Goal: Information Seeking & Learning: Learn about a topic

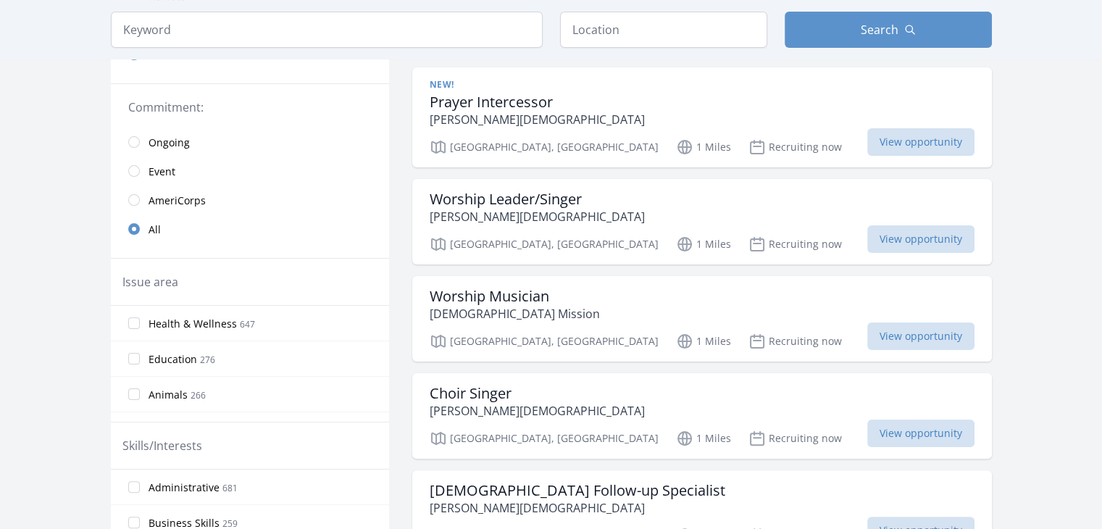
scroll to position [314, 0]
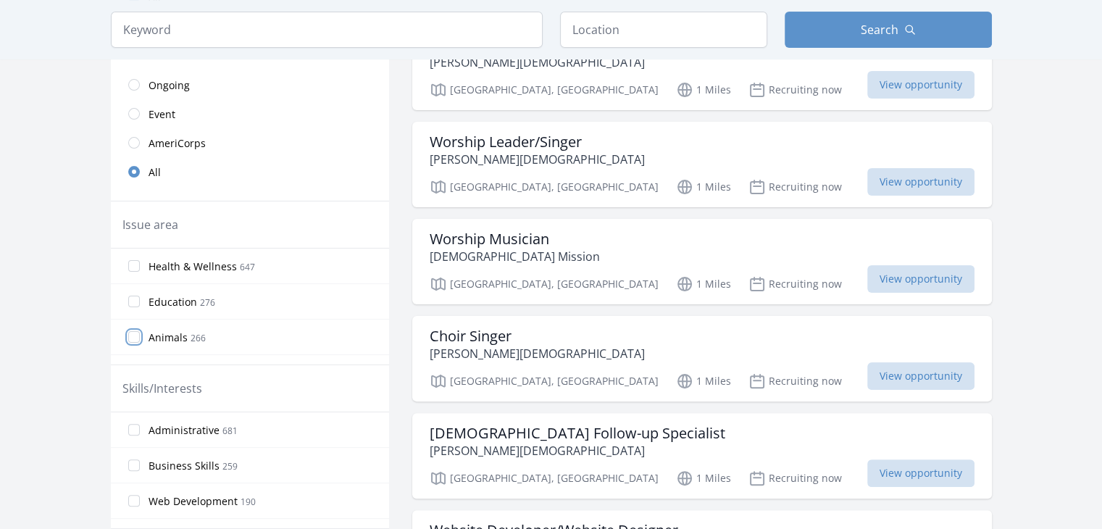
click at [130, 334] on input "Animals 266" at bounding box center [134, 337] width 12 height 12
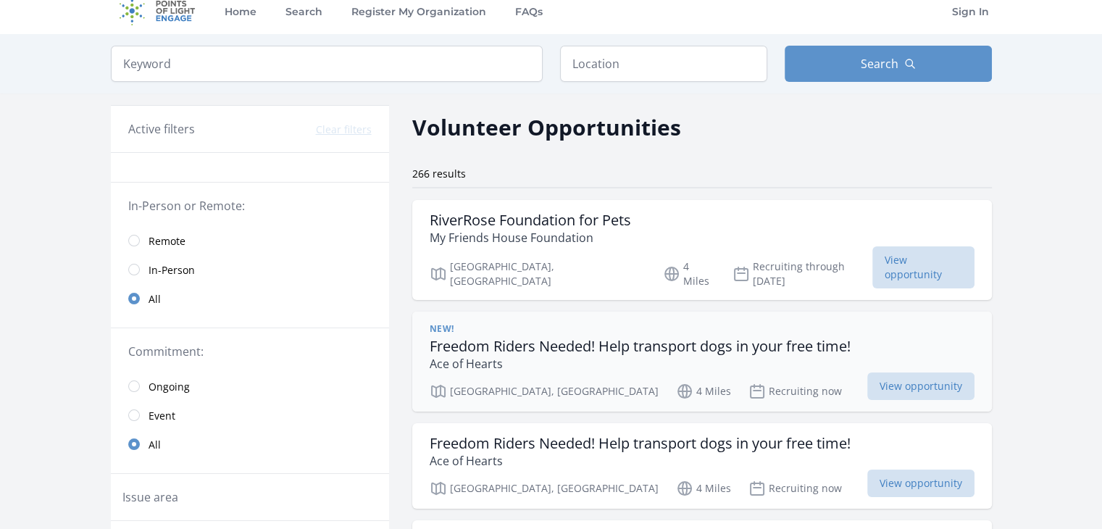
scroll to position [0, 0]
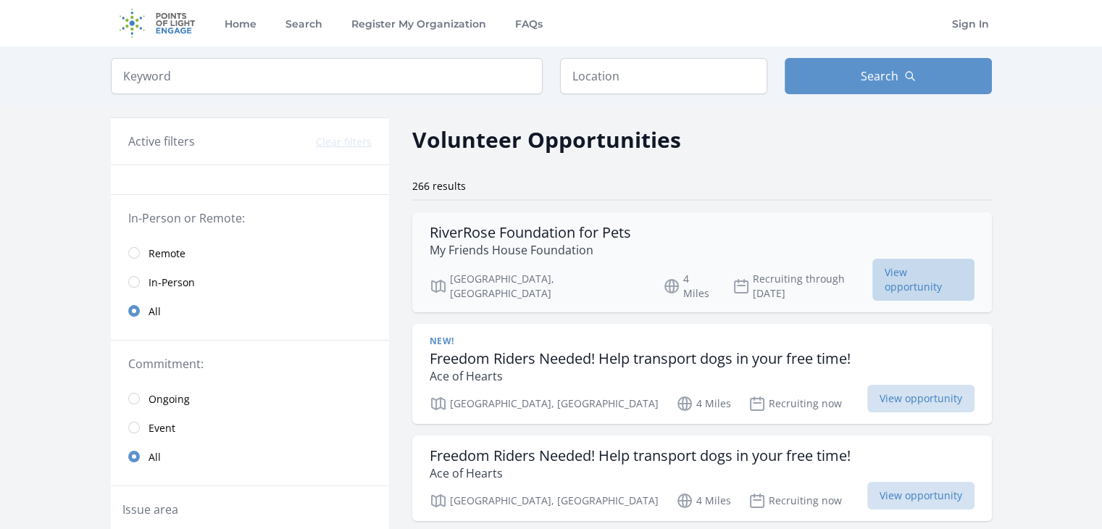
click at [895, 272] on span "View opportunity" at bounding box center [923, 280] width 102 height 42
click at [614, 73] on input "text" at bounding box center [663, 76] width 207 height 36
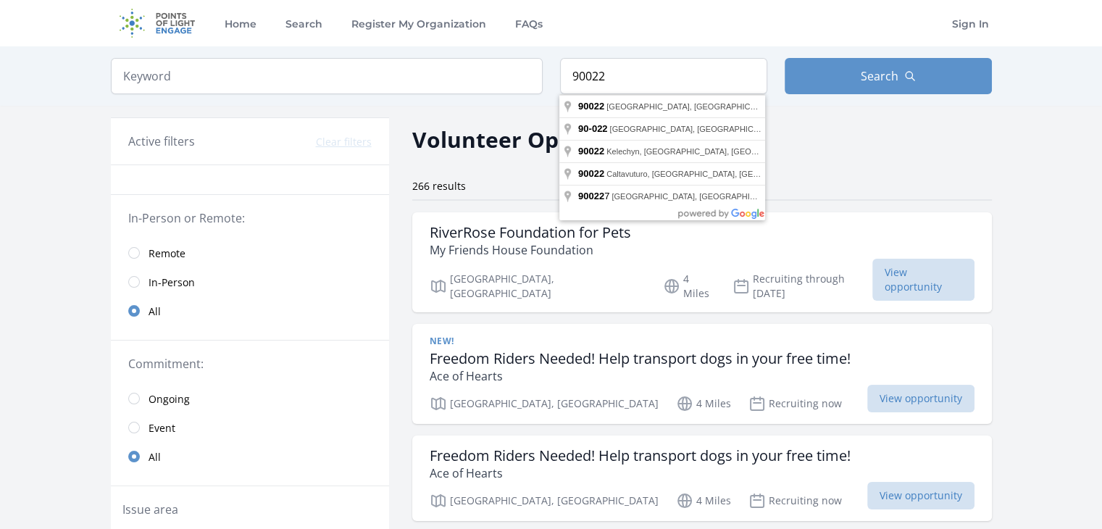
type input "Los Angeles, CA 90022, USA"
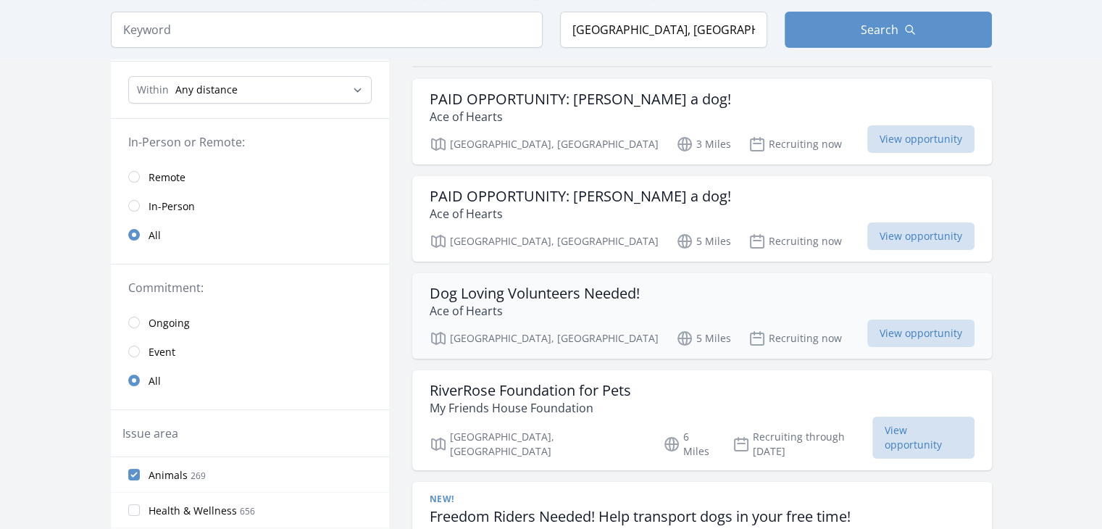
scroll to position [145, 0]
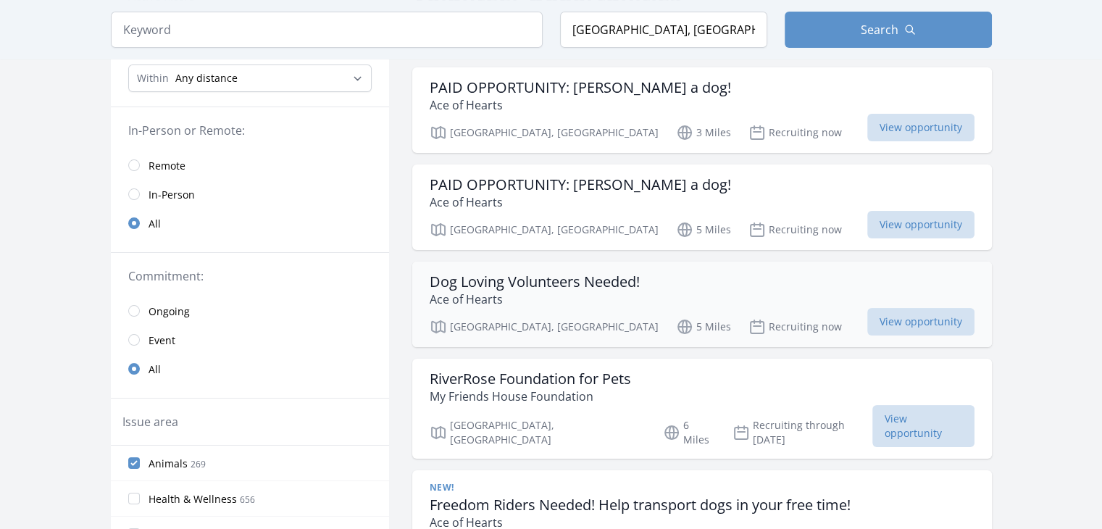
click at [660, 285] on div "Dog Loving Volunteers Needed! Ace of Hearts" at bounding box center [702, 290] width 545 height 35
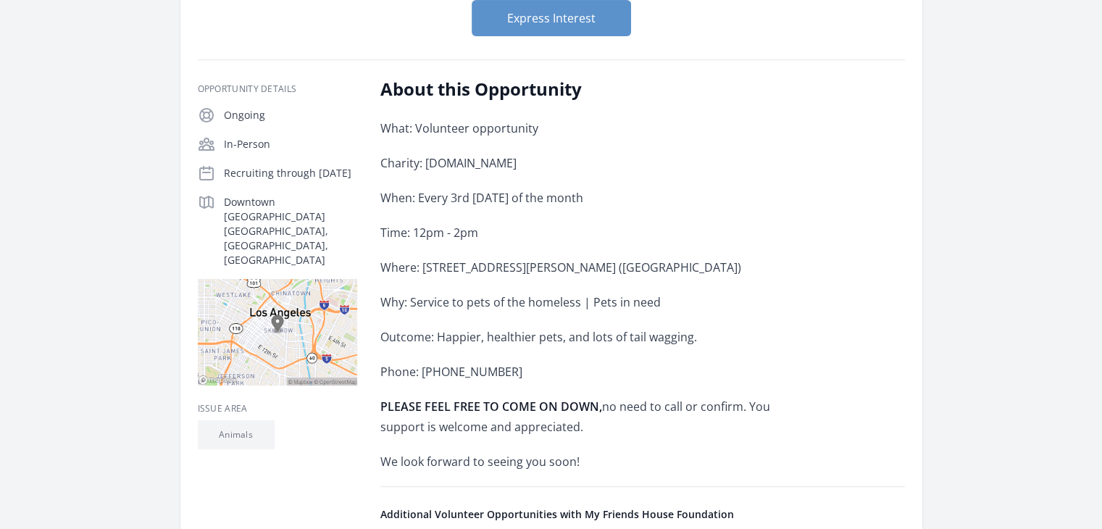
scroll to position [217, 0]
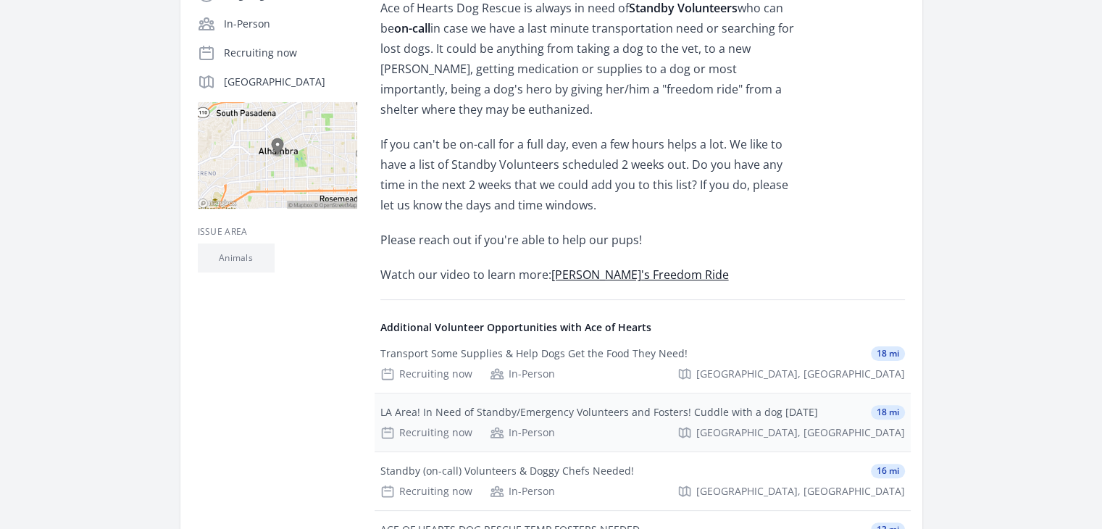
scroll to position [338, 0]
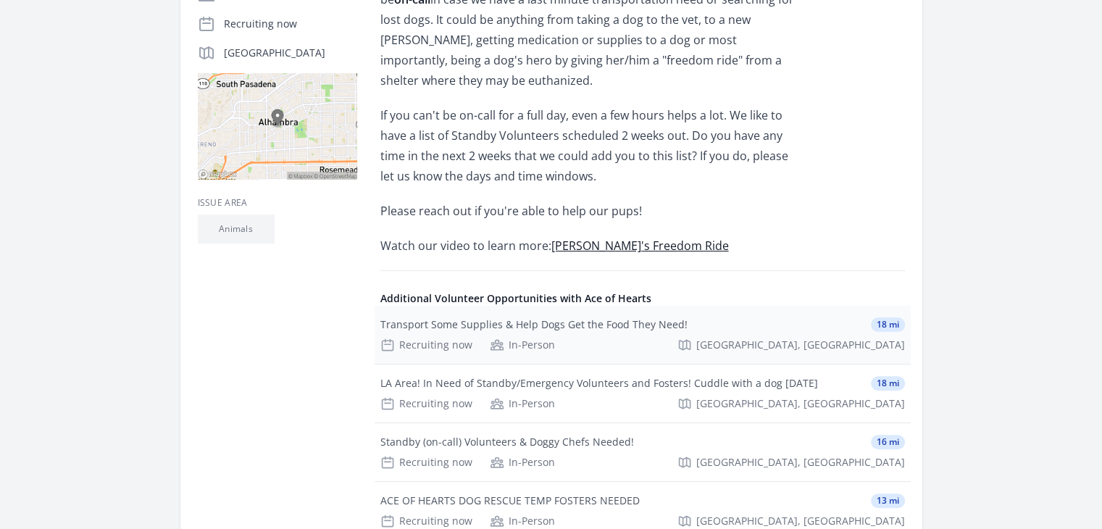
click at [637, 314] on div "Transport Some Supplies & Help Dogs Get the Food They Need! 18 mi Recruiting no…" at bounding box center [643, 335] width 536 height 58
click at [649, 311] on div "Transport Some Supplies & Help Dogs Get the Food They Need! 18 mi Recruiting no…" at bounding box center [643, 335] width 536 height 58
click at [874, 317] on span "18 mi" at bounding box center [888, 324] width 34 height 14
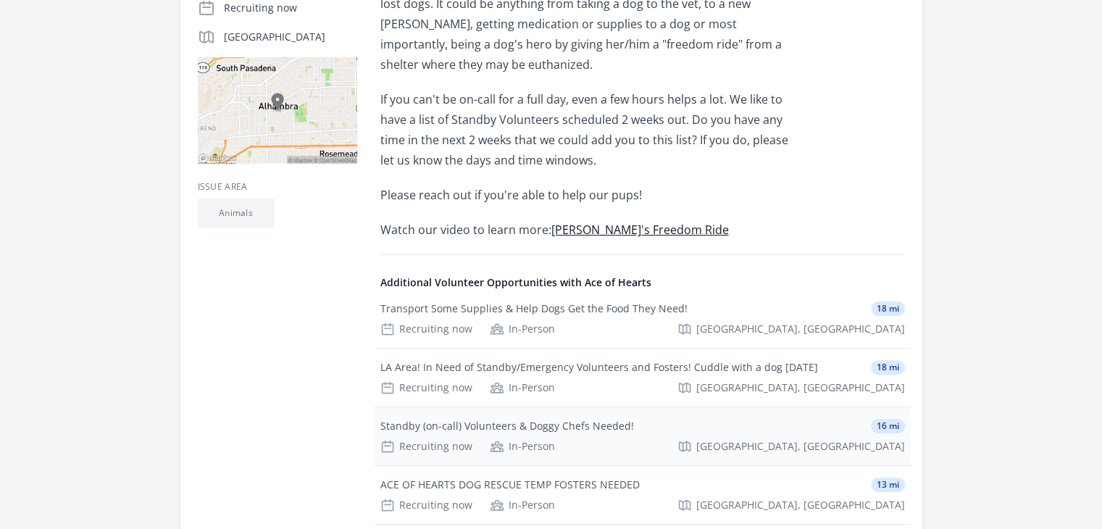
scroll to position [386, 0]
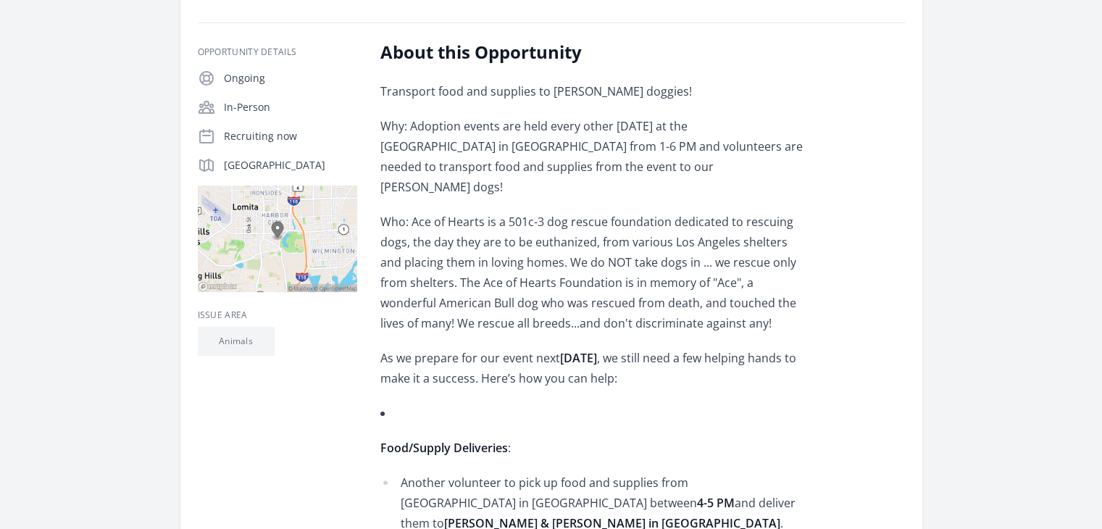
scroll to position [290, 0]
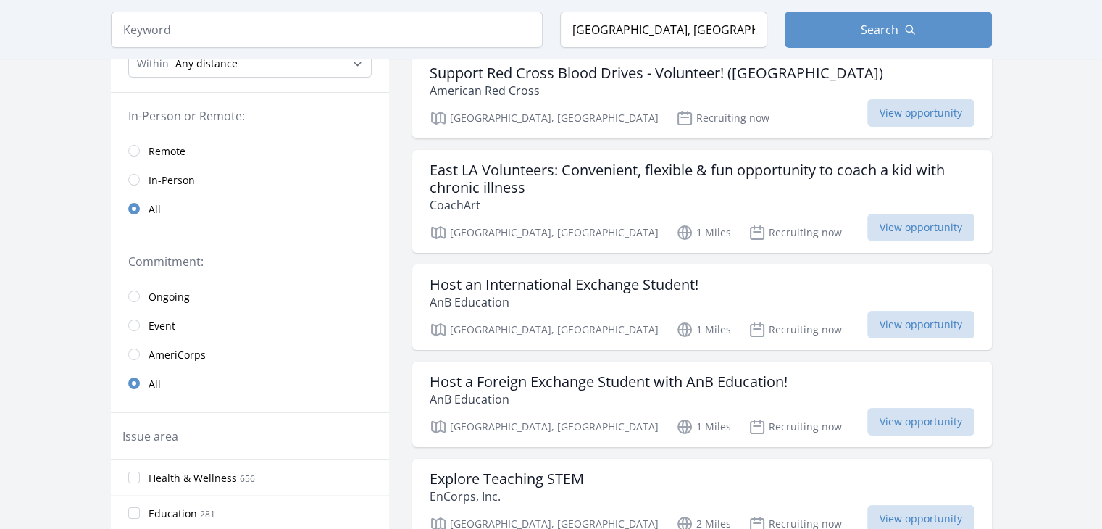
scroll to position [290, 0]
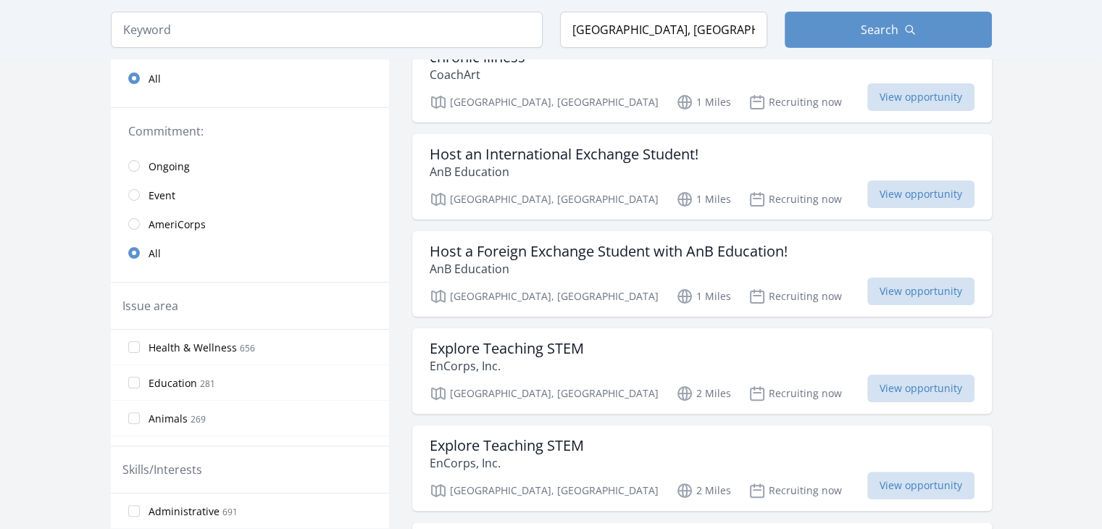
click at [139, 416] on label "Animals 269" at bounding box center [250, 417] width 278 height 29
click at [139, 416] on input "Animals 269" at bounding box center [134, 418] width 12 height 12
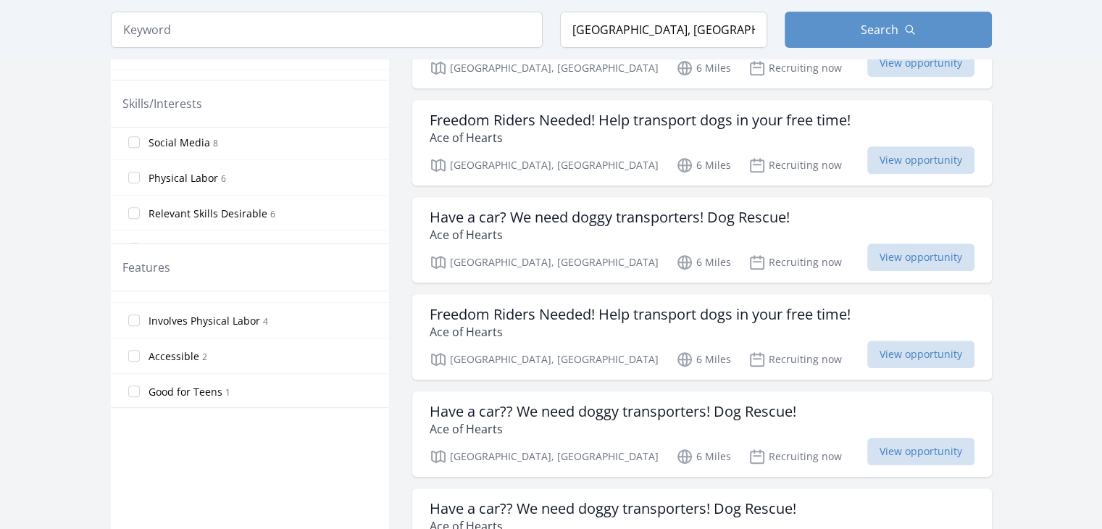
scroll to position [652, 0]
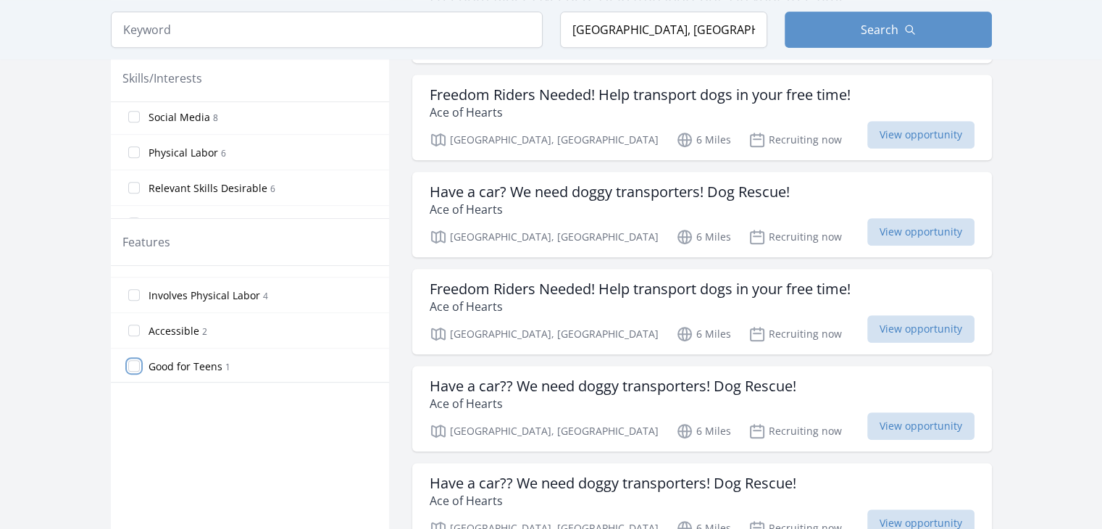
click at [135, 365] on input "Good for Teens 1" at bounding box center [134, 366] width 12 height 12
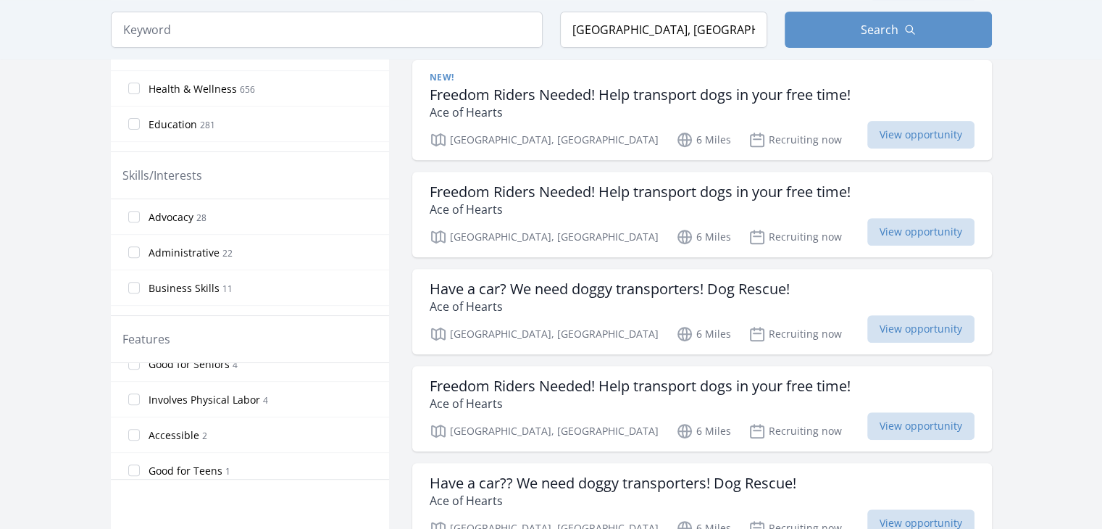
scroll to position [166, 0]
click at [133, 459] on input "Good for Teens 1" at bounding box center [134, 463] width 12 height 12
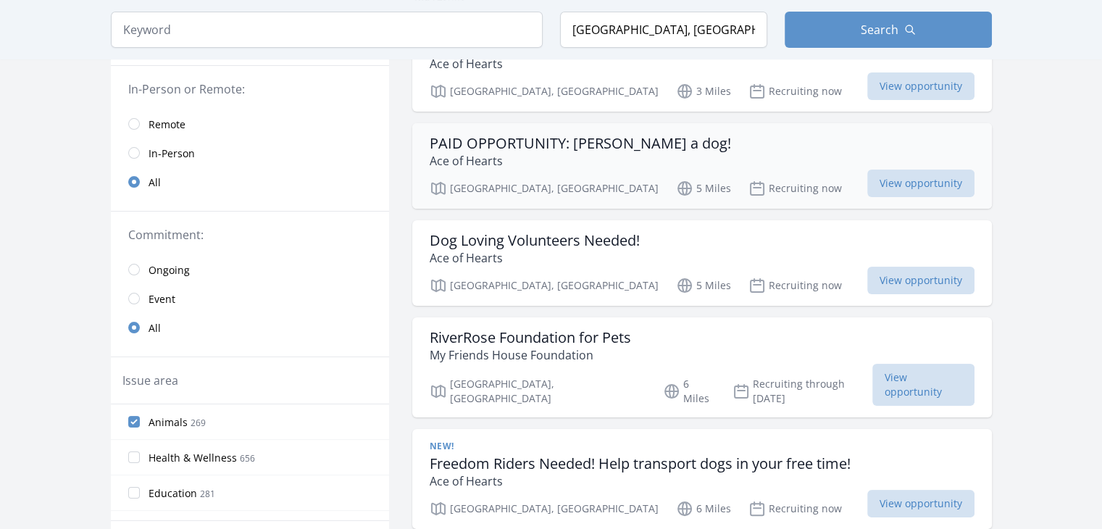
scroll to position [193, 0]
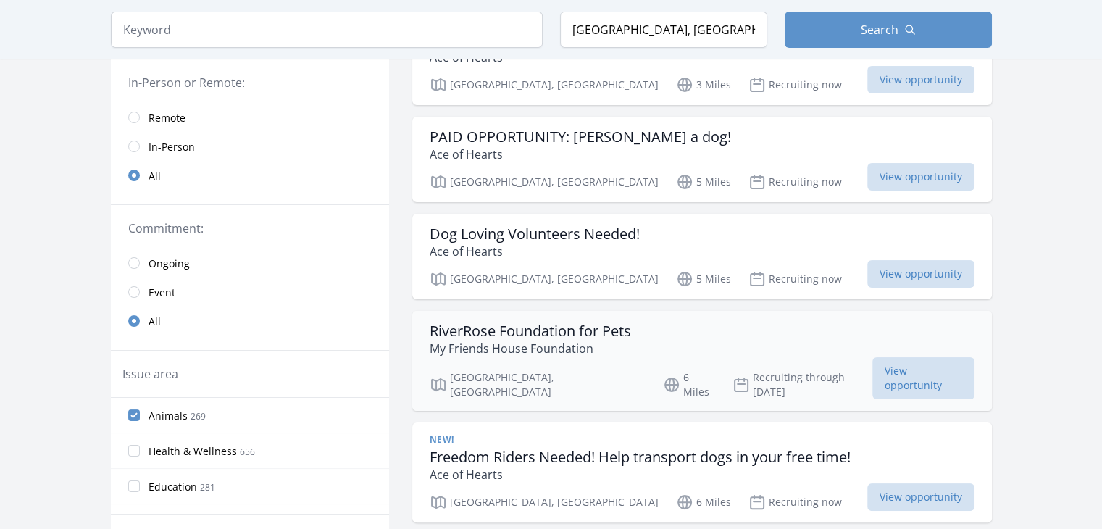
click at [604, 325] on h3 "RiverRose Foundation for Pets" at bounding box center [530, 330] width 201 height 17
click at [872, 369] on span "View opportunity" at bounding box center [923, 378] width 102 height 42
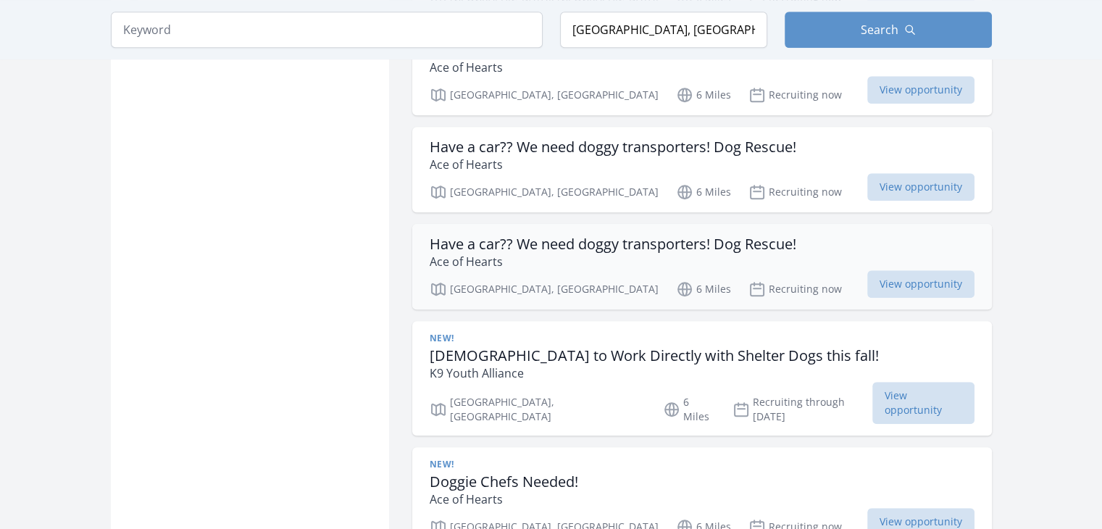
scroll to position [990, 0]
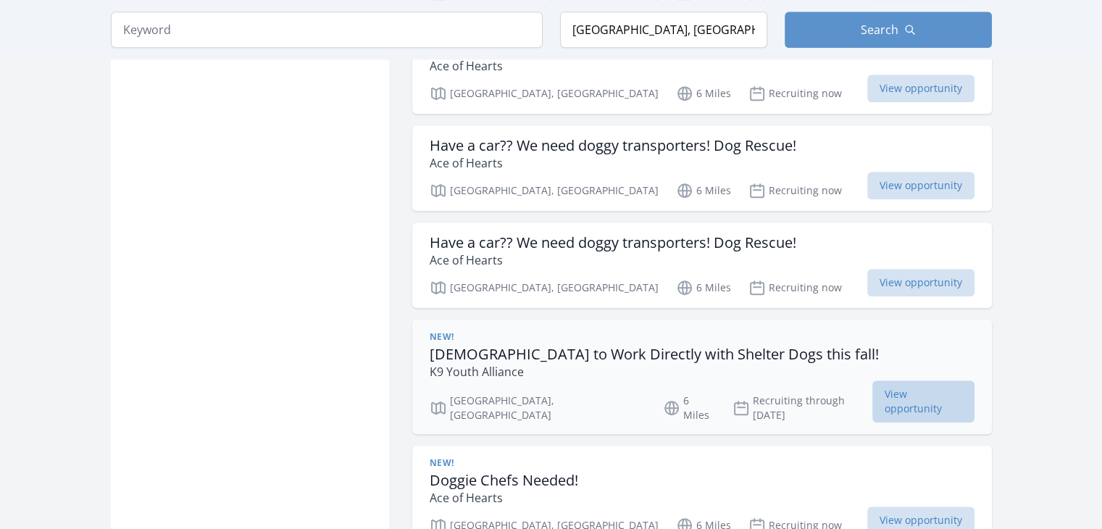
click at [872, 380] on span "View opportunity" at bounding box center [923, 401] width 102 height 42
click at [235, 37] on input "search" at bounding box center [327, 30] width 432 height 36
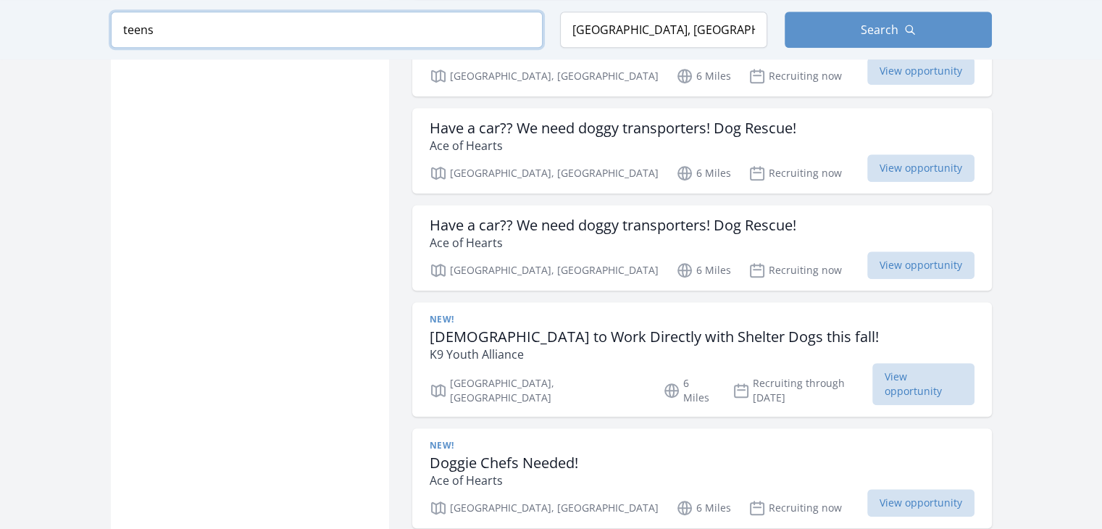
type input "teens"
click button "submit" at bounding box center [0, 0] width 0 height 0
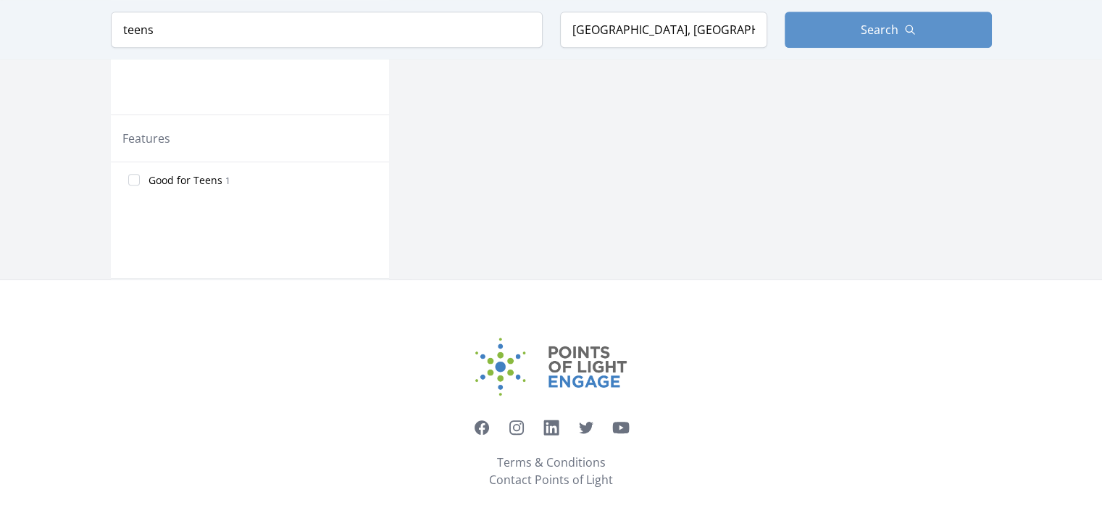
scroll to position [713, 0]
click at [135, 180] on input "Good for Teens 1" at bounding box center [134, 182] width 12 height 12
click at [372, 38] on input "teens" at bounding box center [327, 30] width 432 height 36
click at [530, 32] on input "teens" at bounding box center [327, 30] width 432 height 36
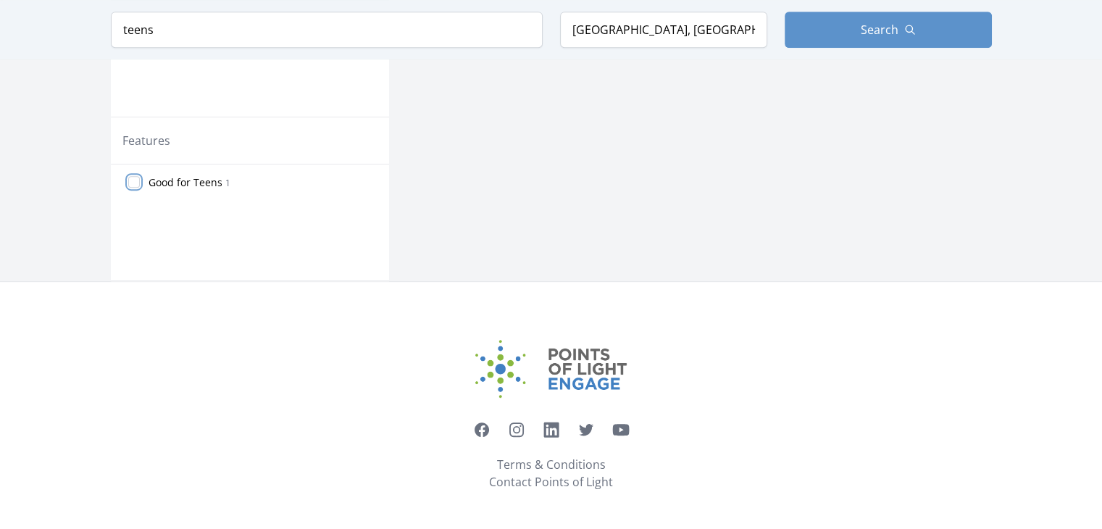
click at [132, 178] on input "Good for Teens 1" at bounding box center [134, 182] width 12 height 12
click at [523, 28] on input "teens" at bounding box center [327, 30] width 432 height 36
click button "submit" at bounding box center [0, 0] width 0 height 0
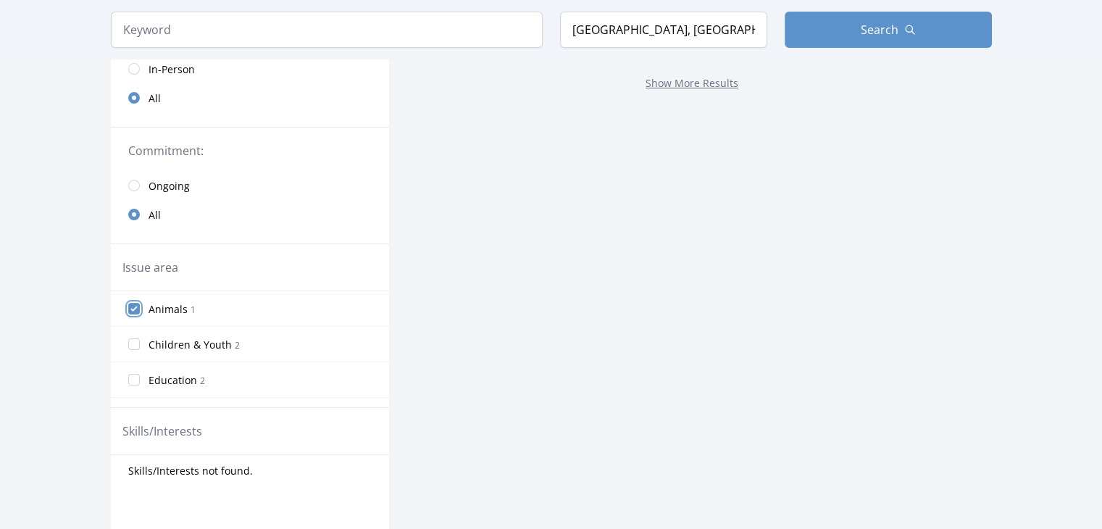
click at [134, 303] on input "Animals 1" at bounding box center [134, 309] width 12 height 12
click at [133, 308] on input "Animals 1" at bounding box center [134, 309] width 12 height 12
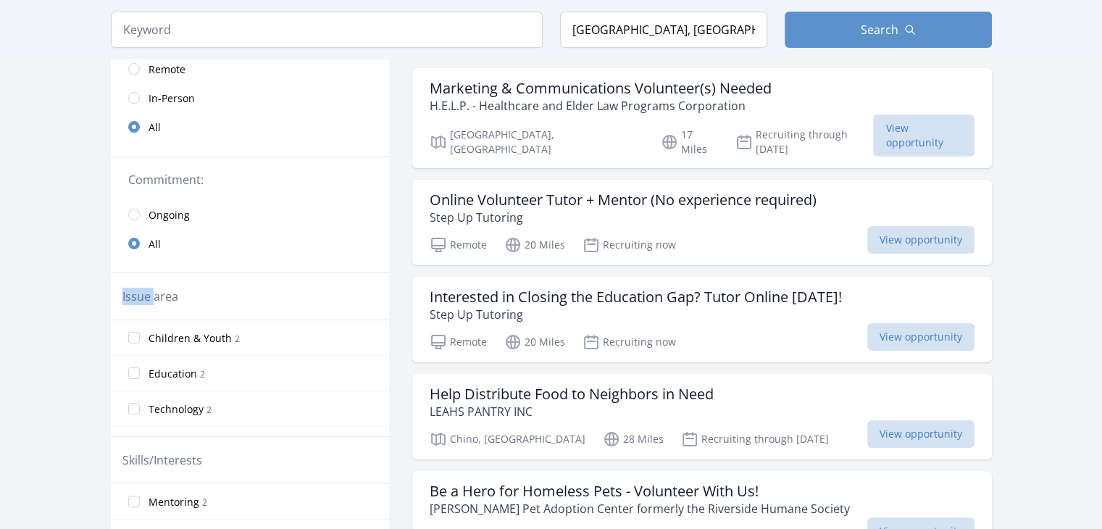
click at [133, 308] on div "Issue area" at bounding box center [250, 296] width 278 height 47
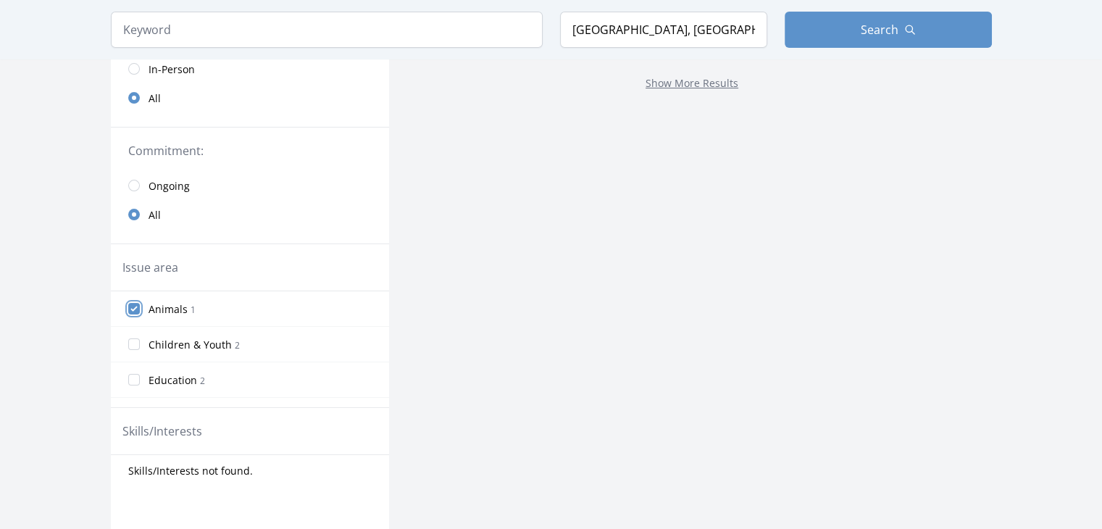
click at [133, 311] on input "Animals 1" at bounding box center [134, 309] width 12 height 12
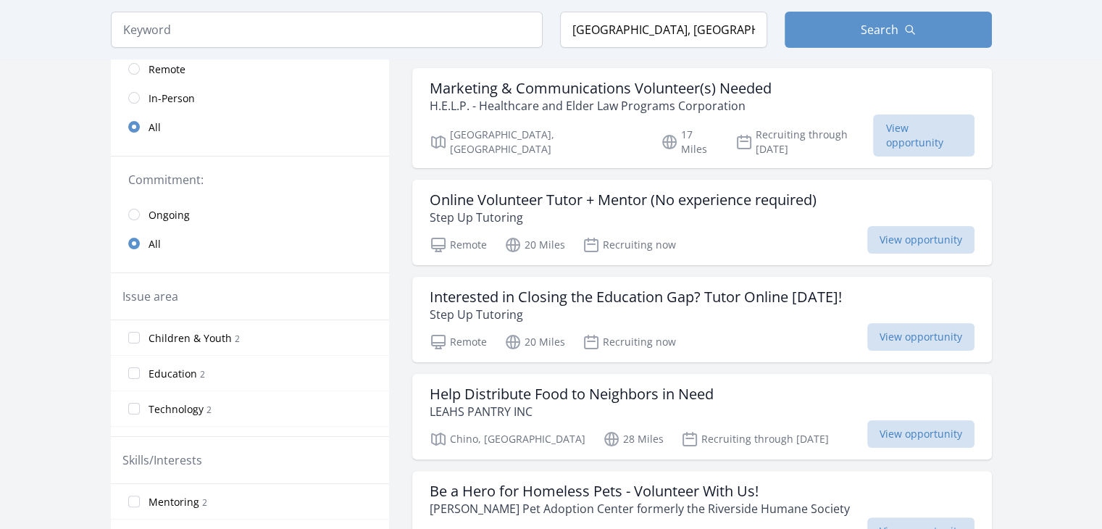
click at [134, 307] on div "Issue area" at bounding box center [250, 296] width 278 height 47
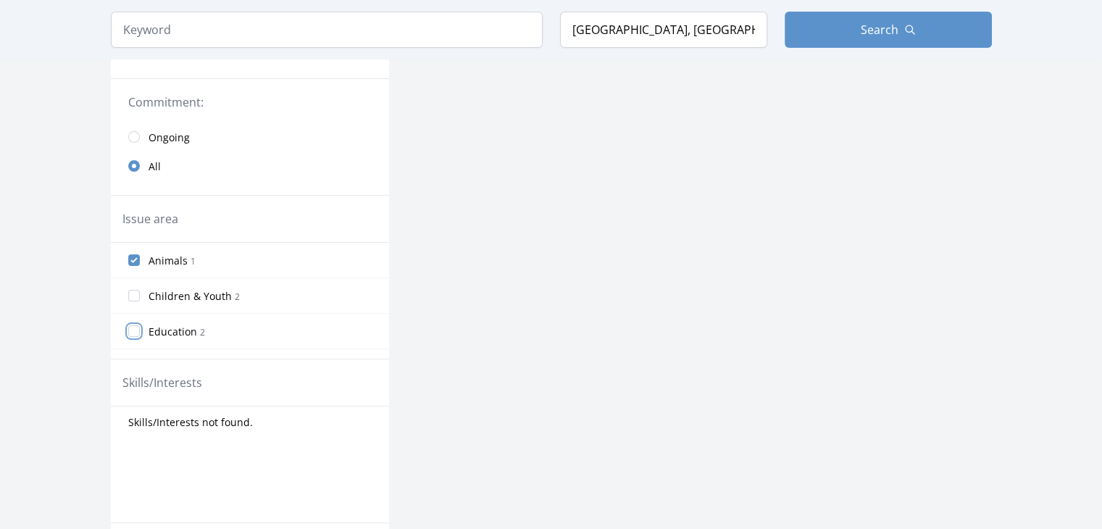
click at [133, 328] on input "Education 2" at bounding box center [134, 331] width 12 height 12
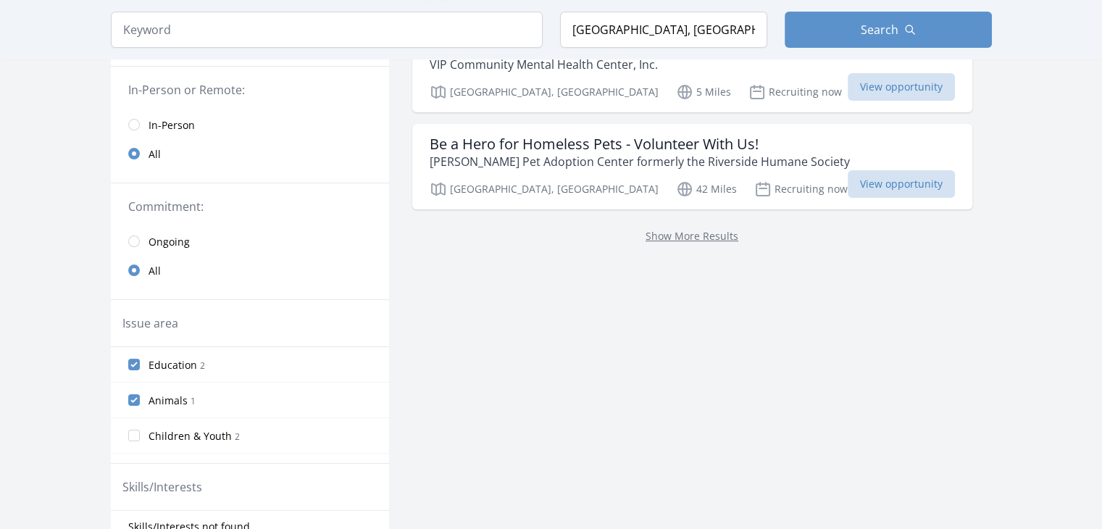
scroll to position [120, 0]
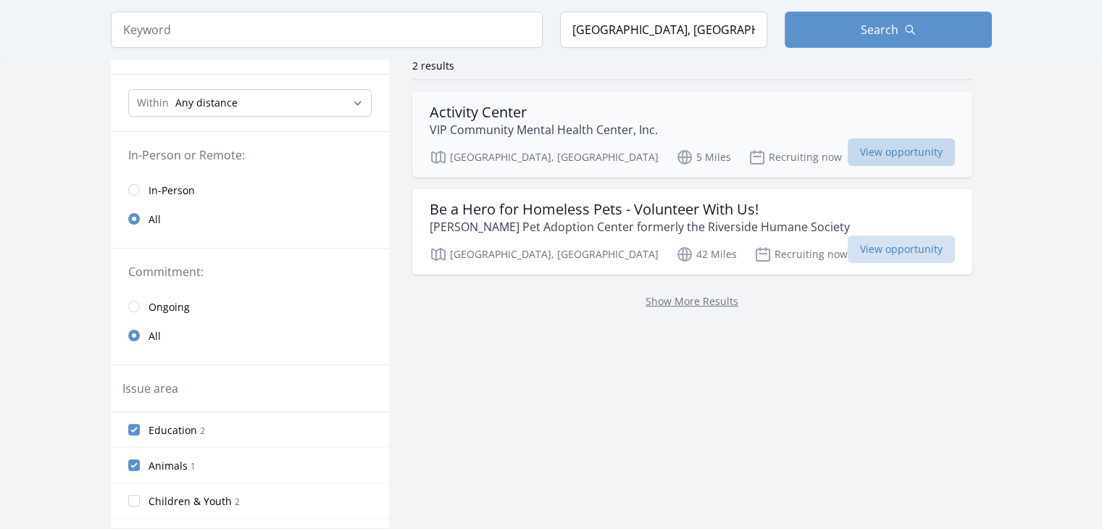
click at [848, 150] on span "View opportunity" at bounding box center [901, 152] width 107 height 28
click at [131, 461] on input "Animals 1" at bounding box center [134, 465] width 12 height 12
click at [131, 461] on input "Children & Youth 2" at bounding box center [134, 465] width 12 height 12
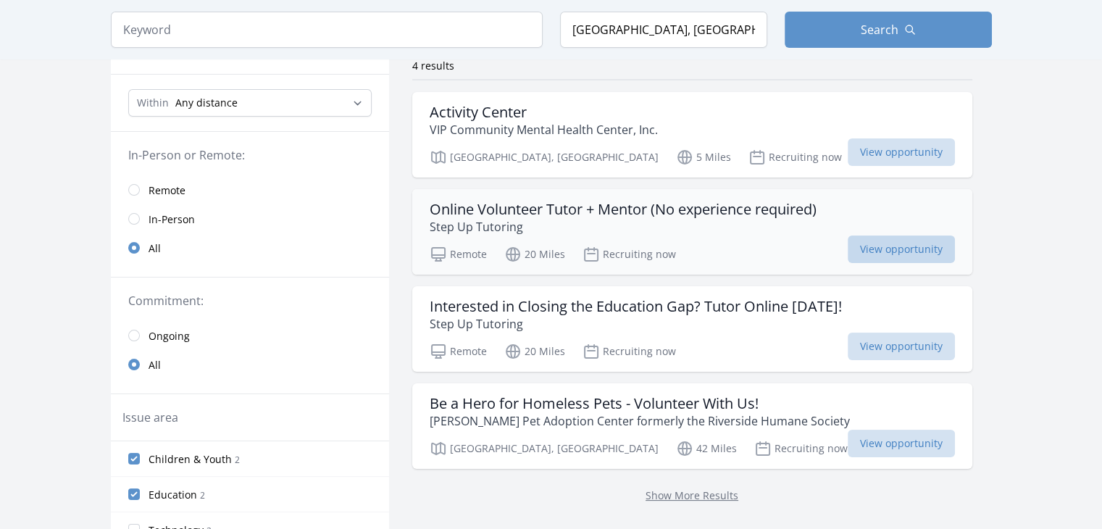
click at [848, 250] on span "View opportunity" at bounding box center [901, 249] width 107 height 28
click at [848, 151] on span "View opportunity" at bounding box center [901, 152] width 107 height 28
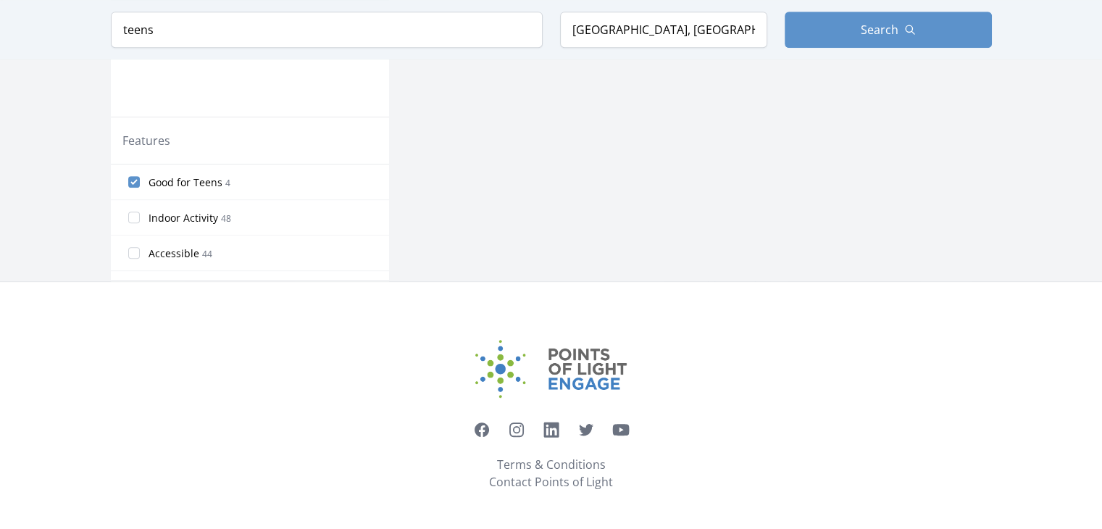
type input "t"
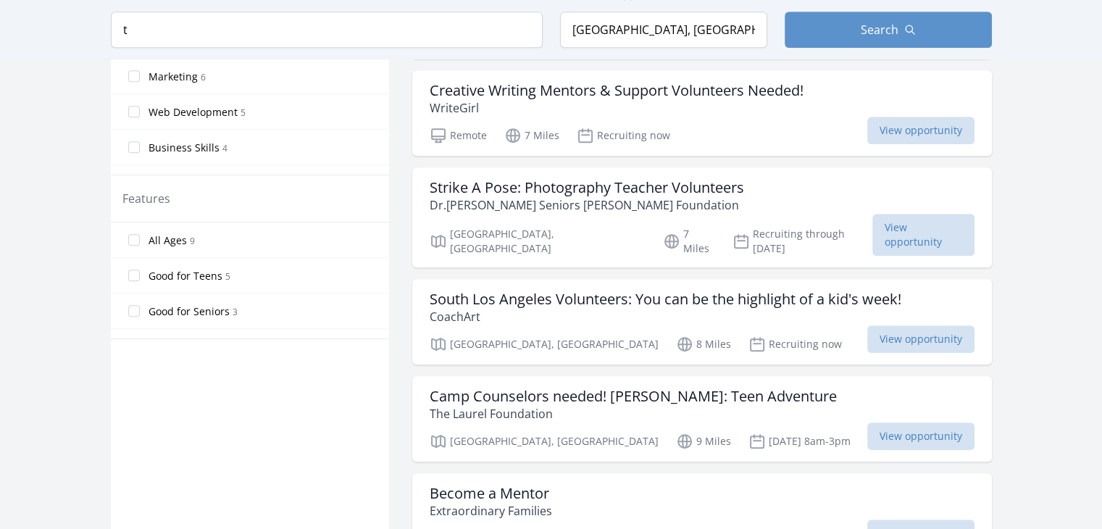
scroll to position [800, 0]
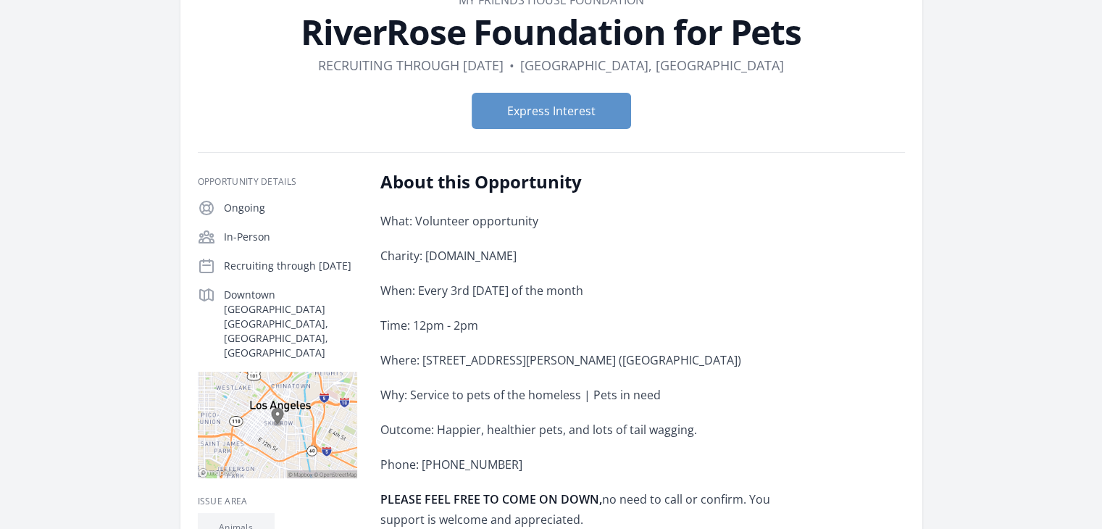
scroll to position [96, 0]
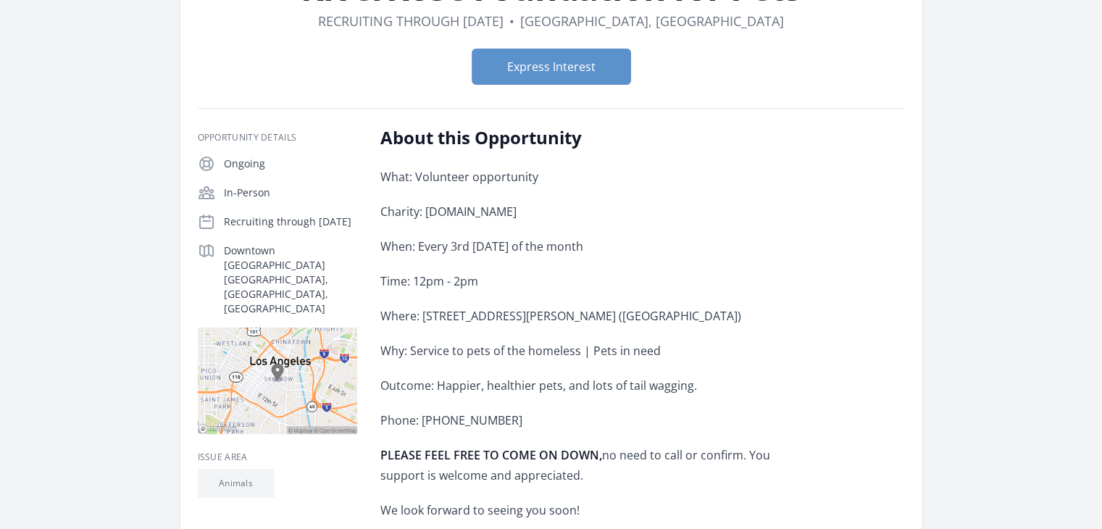
scroll to position [169, 0]
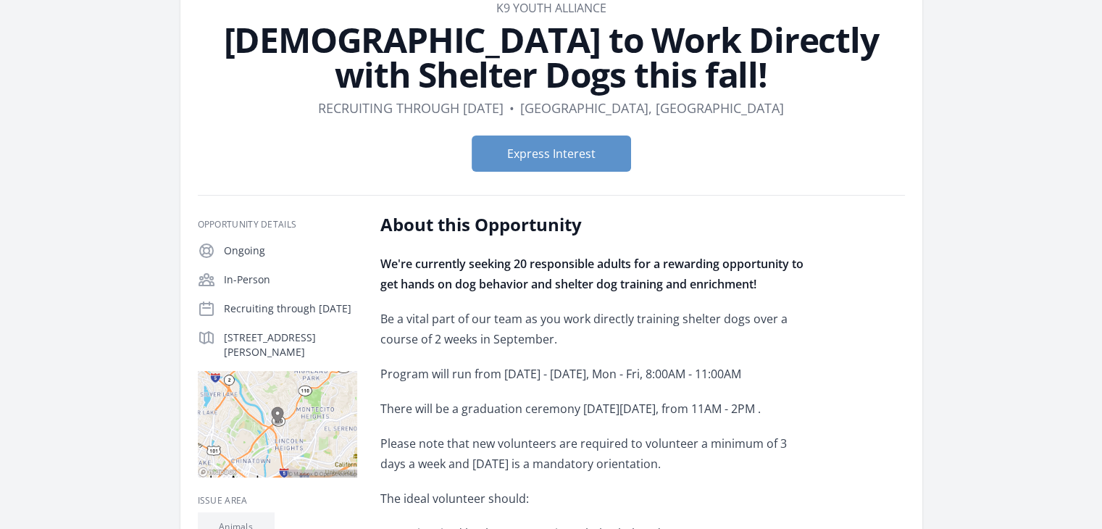
scroll to position [169, 0]
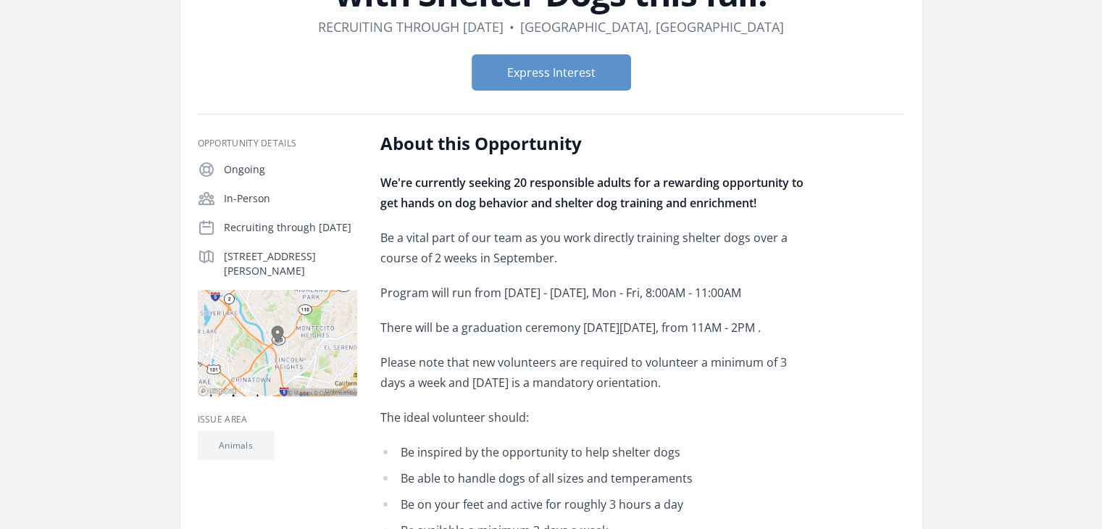
click at [228, 361] on img at bounding box center [277, 343] width 159 height 106
click at [224, 251] on p "[STREET_ADDRESS][PERSON_NAME]" at bounding box center [290, 263] width 133 height 29
click at [264, 267] on p "3201 N Lacy St, Los Angeles, CA 90031" at bounding box center [290, 263] width 133 height 29
click at [259, 267] on p "3201 N Lacy St, Los Angeles, CA 90031" at bounding box center [290, 263] width 133 height 29
drag, startPoint x: 256, startPoint y: 265, endPoint x: 241, endPoint y: 264, distance: 15.2
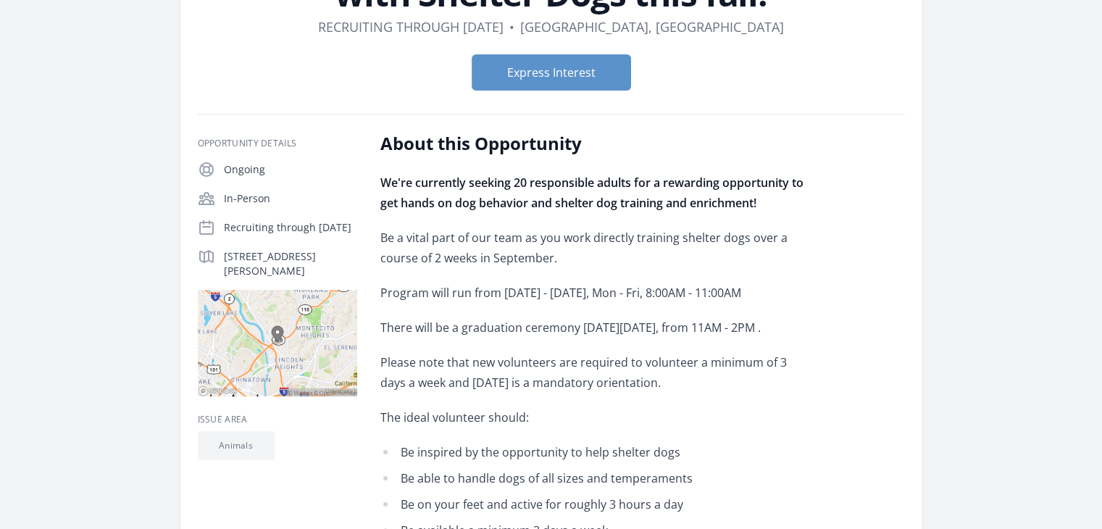
click at [249, 264] on p "3201 N Lacy St, Los Angeles, CA 90031" at bounding box center [290, 263] width 133 height 29
click at [225, 254] on p "3201 N Lacy St, Los Angeles, CA 90031" at bounding box center [290, 263] width 133 height 29
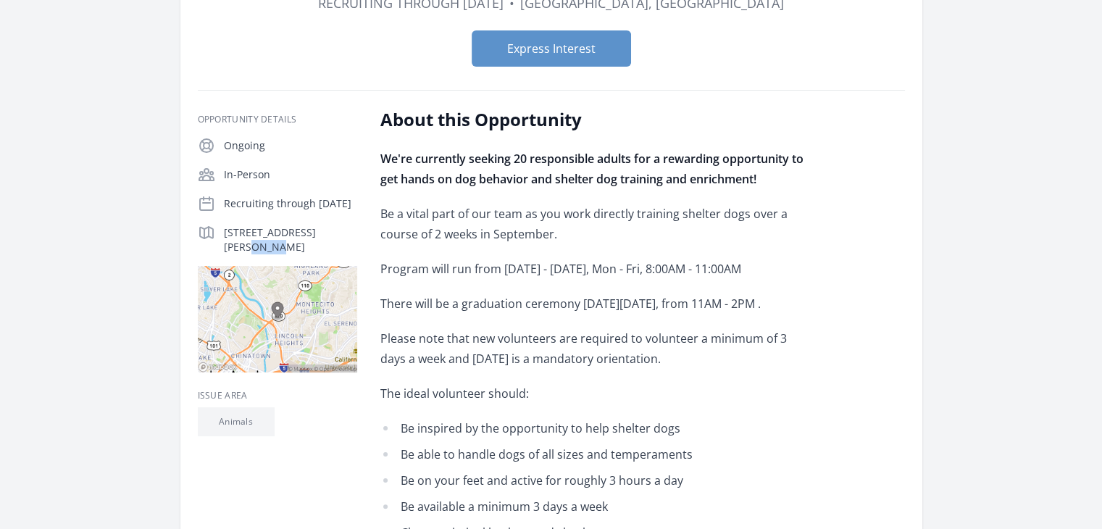
scroll to position [217, 0]
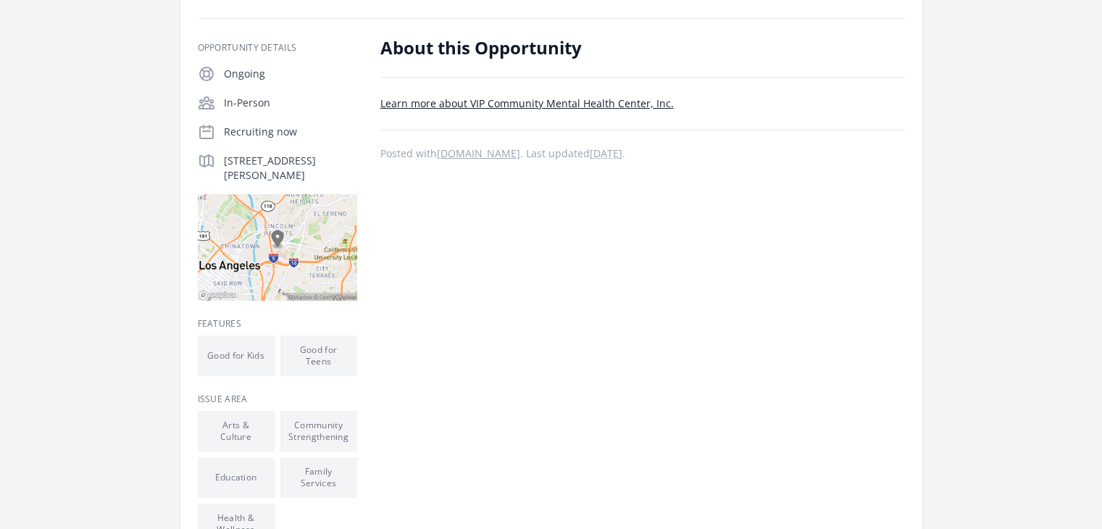
scroll to position [217, 0]
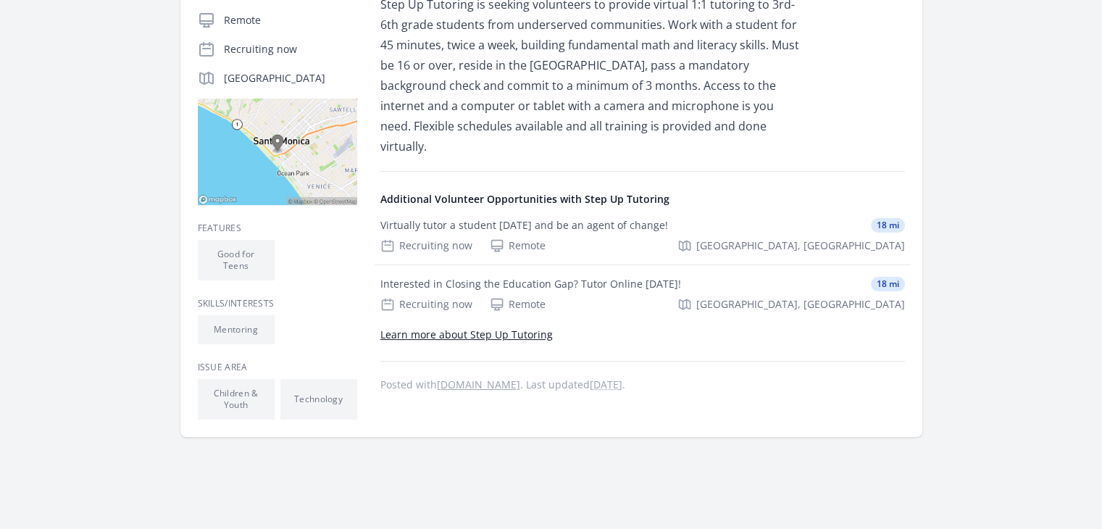
scroll to position [338, 0]
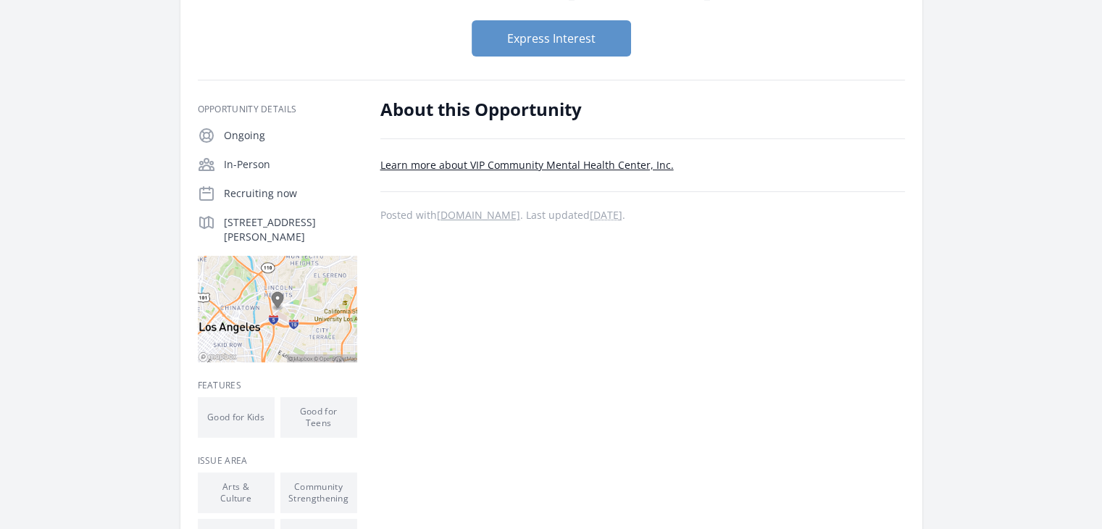
scroll to position [169, 0]
click at [237, 220] on p "[STREET_ADDRESS][PERSON_NAME]" at bounding box center [290, 228] width 133 height 29
drag, startPoint x: 225, startPoint y: 219, endPoint x: 324, endPoint y: 236, distance: 100.0
click at [324, 236] on p "[STREET_ADDRESS][PERSON_NAME]" at bounding box center [290, 228] width 133 height 29
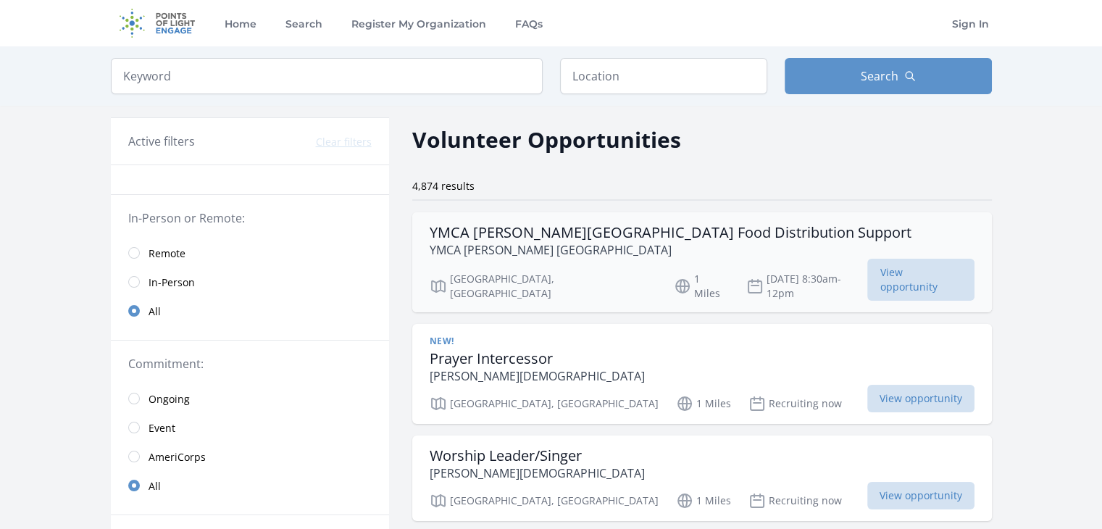
click at [809, 253] on div "YMCA Boyle Heights Food Distribution Support YMCA Weingart East Los Angeles" at bounding box center [702, 241] width 545 height 35
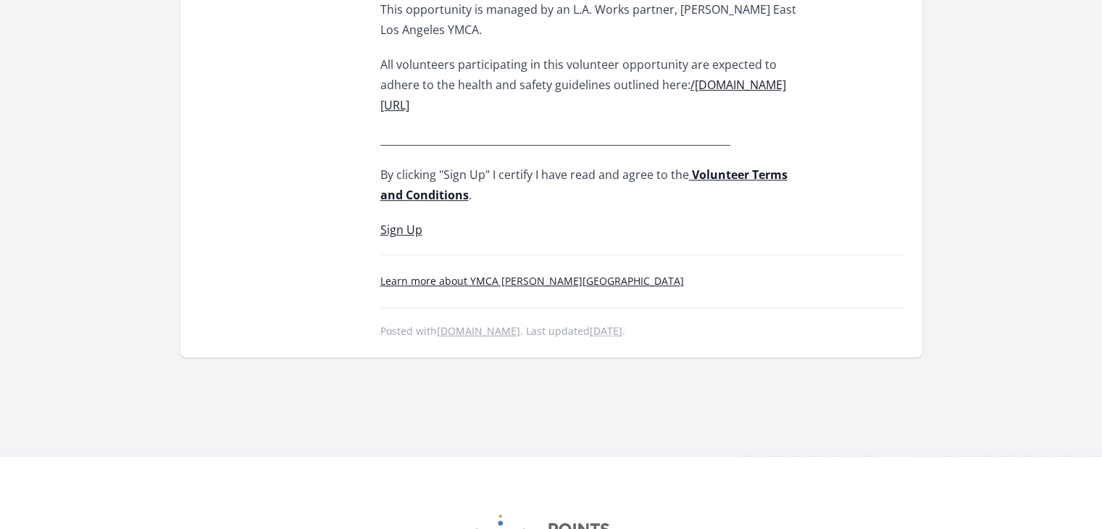
scroll to position [966, 0]
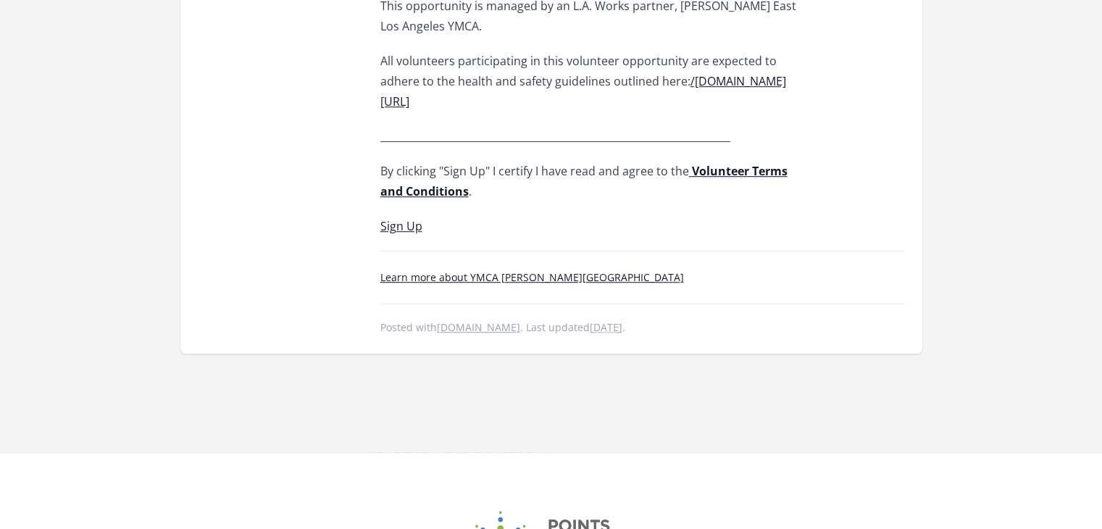
drag, startPoint x: 269, startPoint y: 0, endPoint x: 175, endPoint y: 94, distance: 133.2
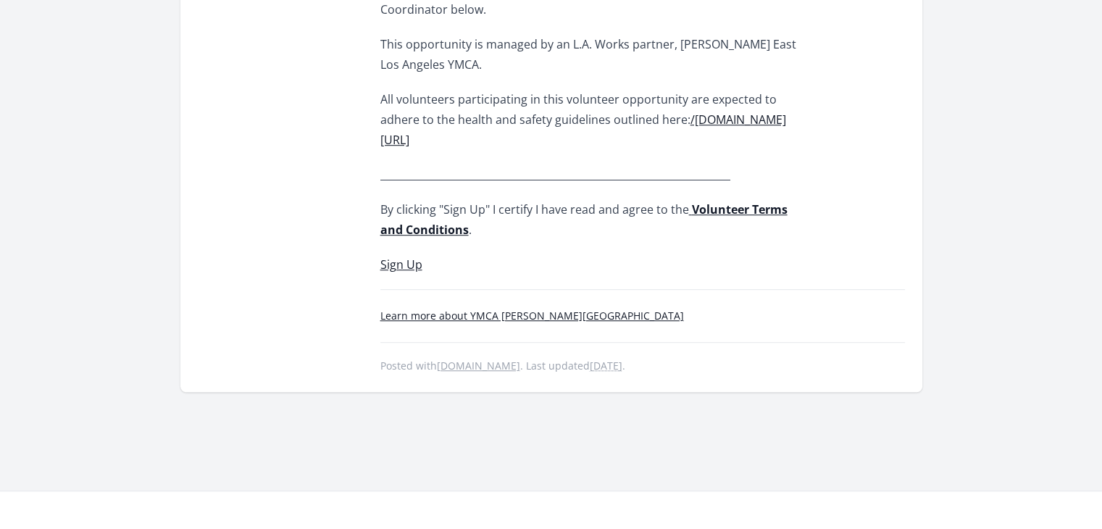
scroll to position [942, 0]
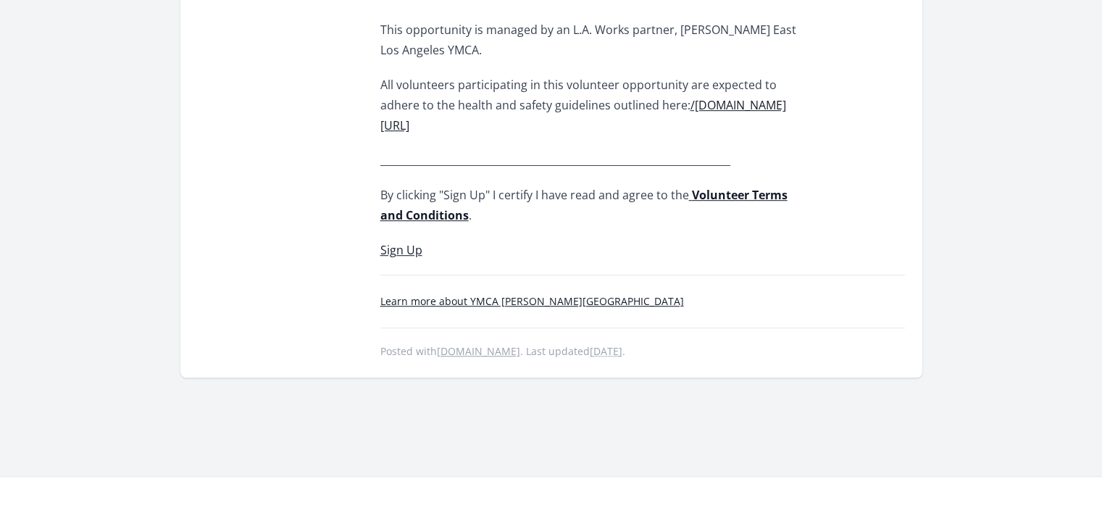
click at [396, 242] on link "Sign Up" at bounding box center [401, 250] width 42 height 16
click at [401, 242] on link "Sign Up" at bounding box center [401, 250] width 42 height 16
drag, startPoint x: 403, startPoint y: 218, endPoint x: 367, endPoint y: 247, distance: 45.8
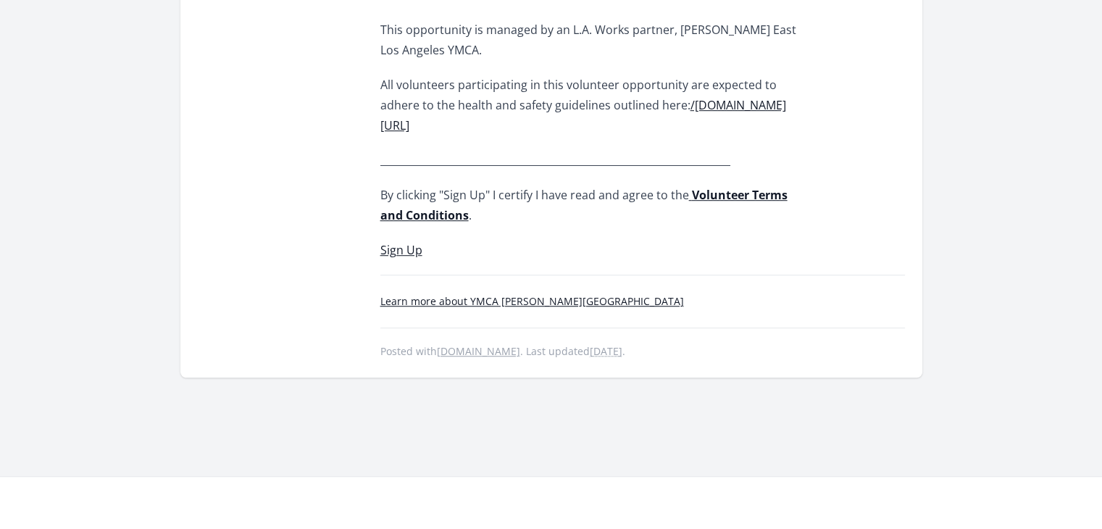
click at [405, 242] on link "Sign Up" at bounding box center [401, 250] width 42 height 16
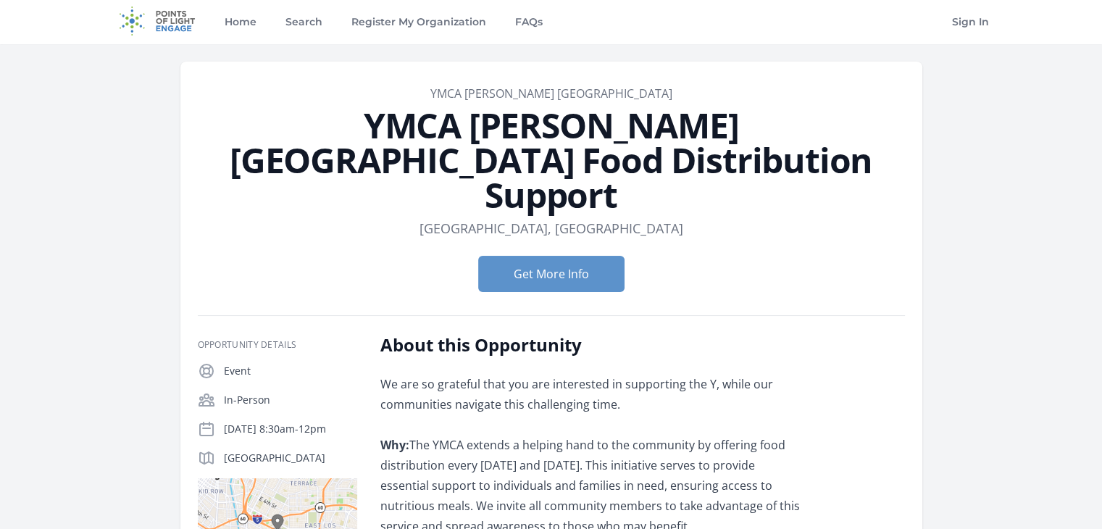
scroll to position [0, 0]
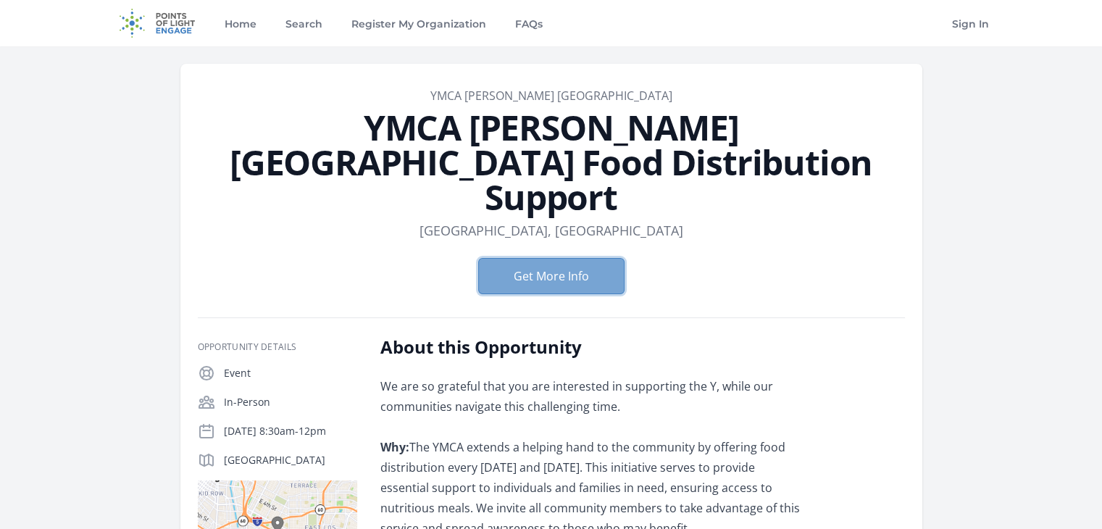
click at [540, 258] on button "Get More Info" at bounding box center [551, 276] width 146 height 36
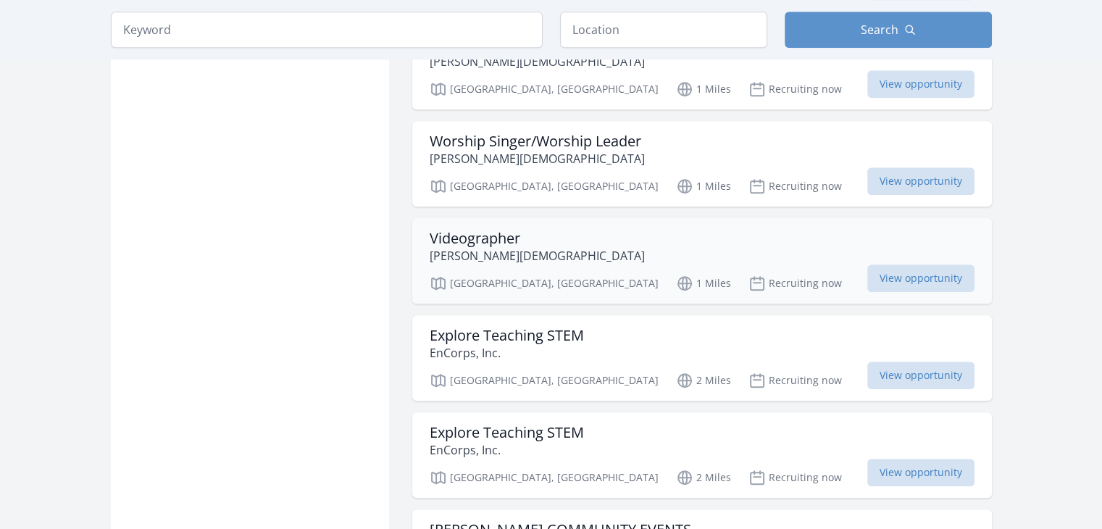
scroll to position [1183, 0]
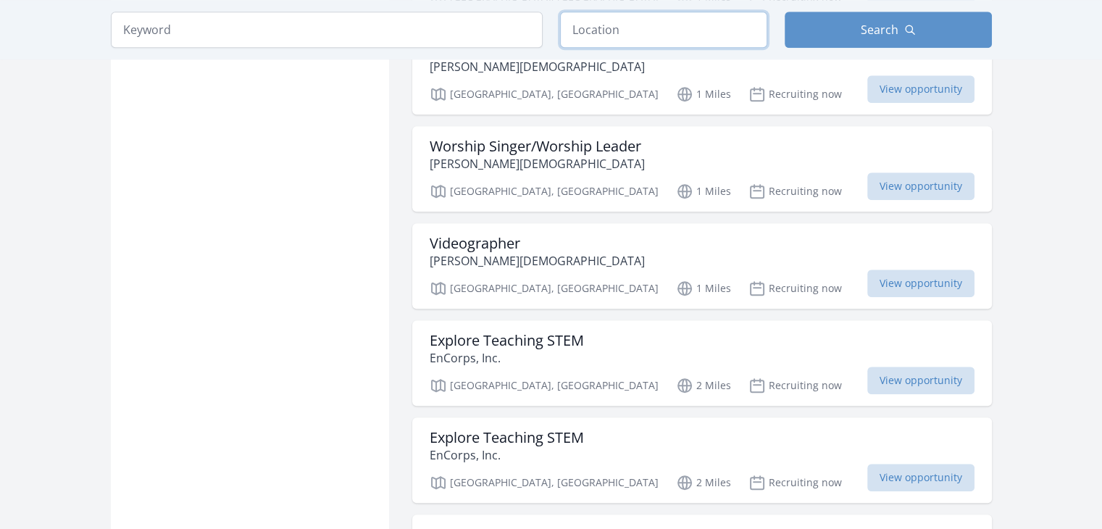
click at [661, 35] on input "text" at bounding box center [663, 30] width 207 height 36
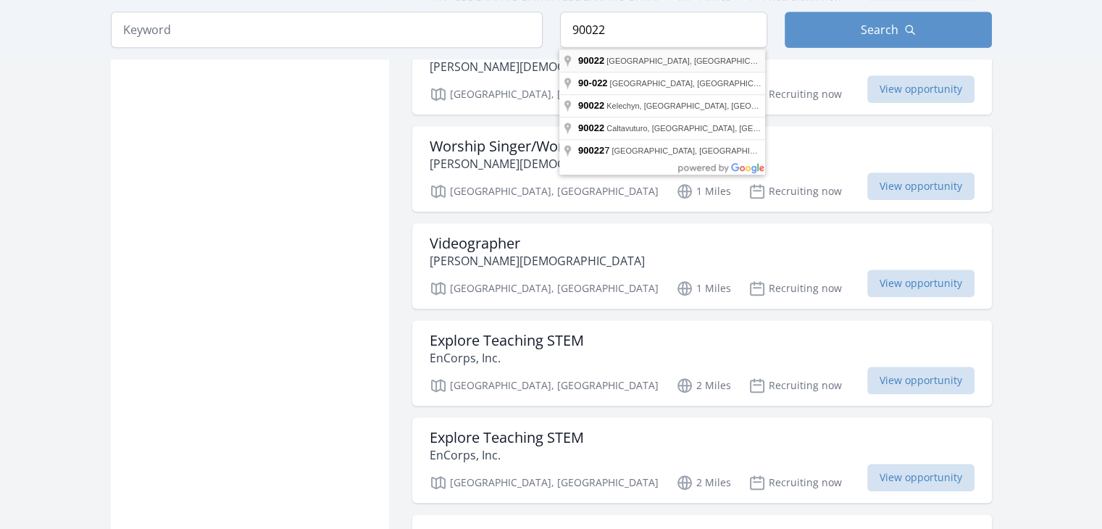
type input "Los Angeles, CA 90022, USA"
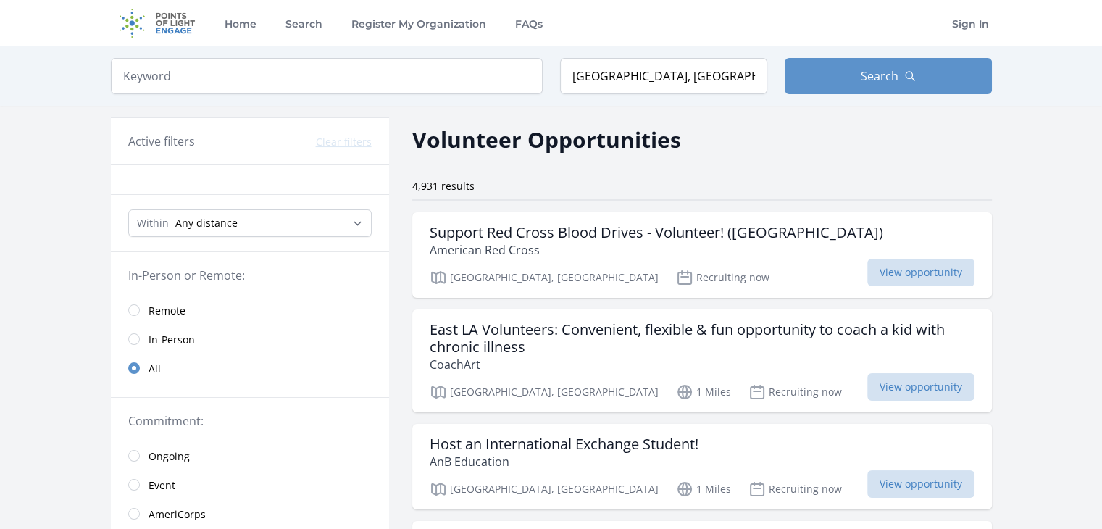
click at [840, 57] on div "Keyword Location Los Angeles, CA 90022, USA Search" at bounding box center [551, 75] width 927 height 59
click at [833, 72] on button "Search" at bounding box center [888, 76] width 207 height 36
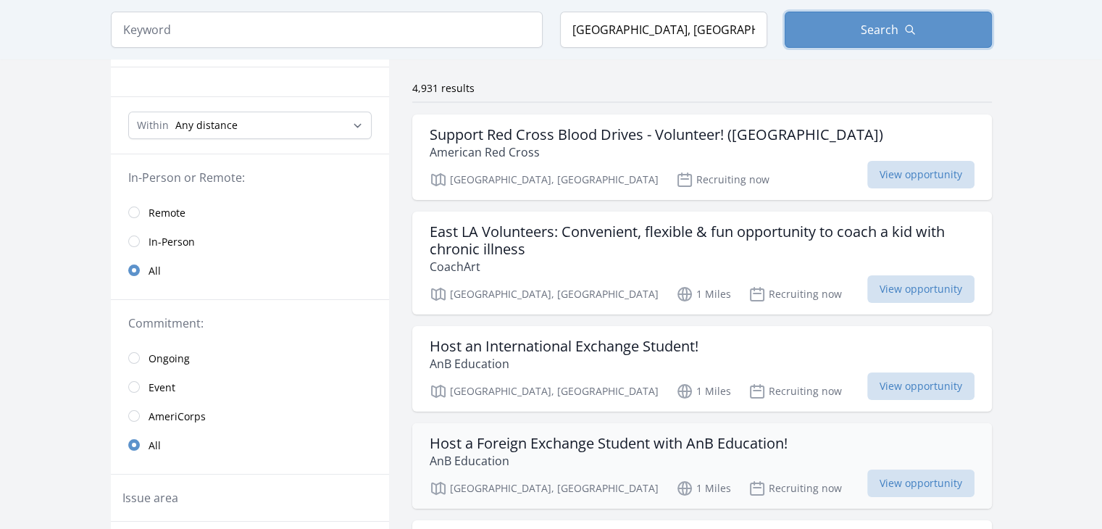
scroll to position [120, 0]
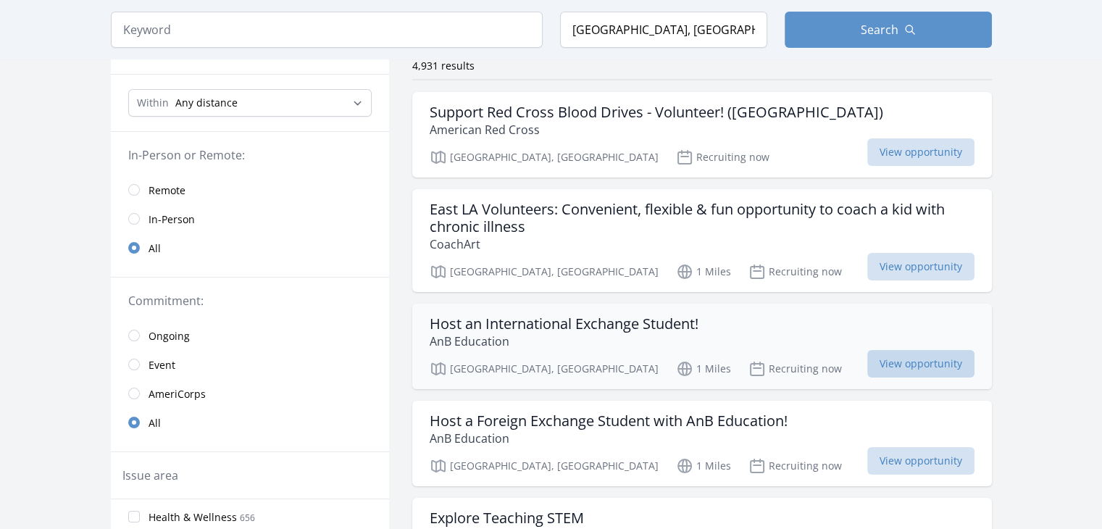
click at [907, 366] on span "View opportunity" at bounding box center [920, 364] width 107 height 28
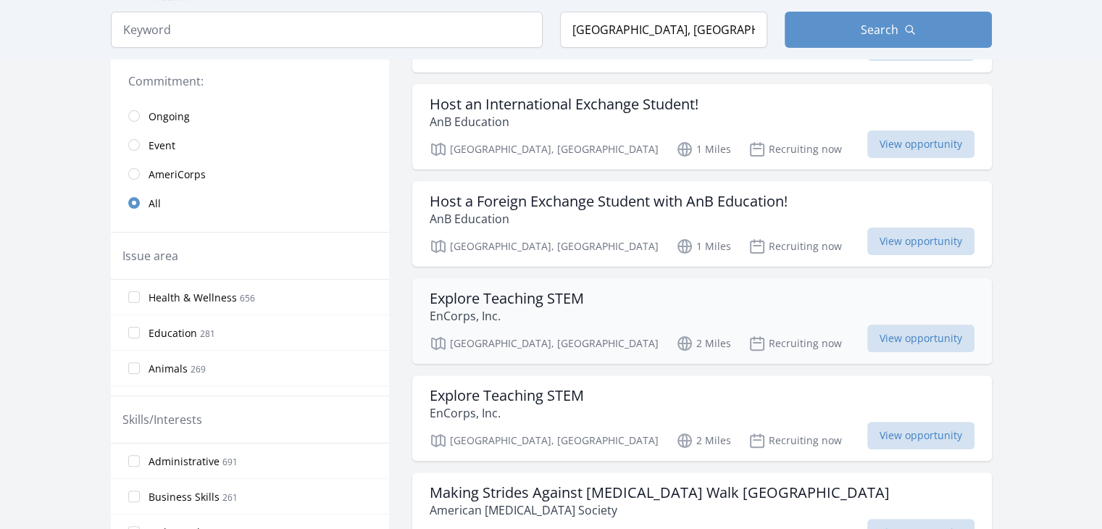
scroll to position [338, 0]
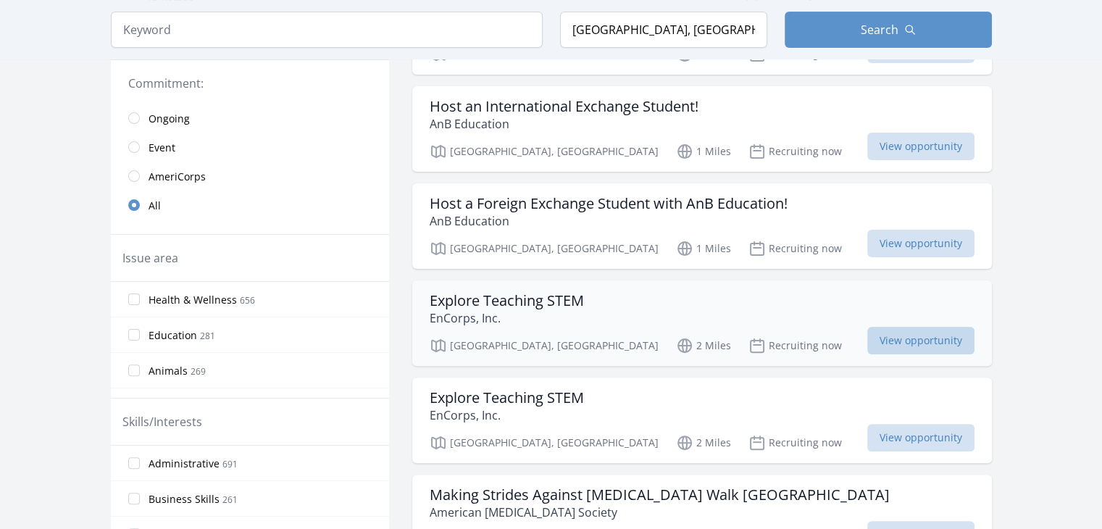
click at [920, 334] on span "View opportunity" at bounding box center [920, 341] width 107 height 28
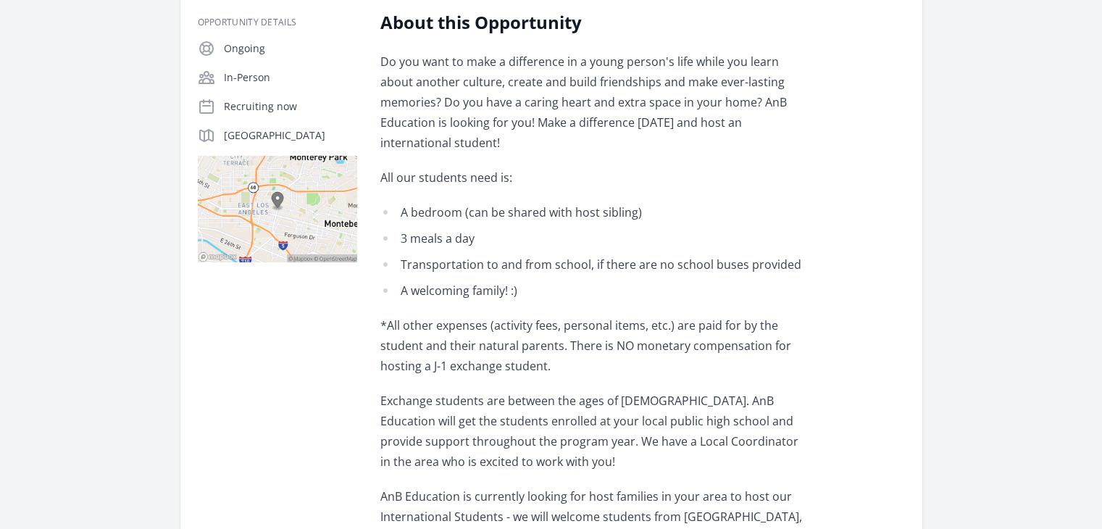
scroll to position [265, 0]
